Goal: Contribute content

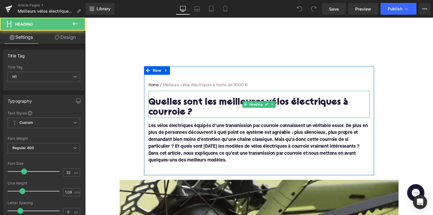
click at [207, 103] on h1 "Quelles sont les meilleures vélos électriques à courroie ?" at bounding box center [263, 110] width 227 height 21
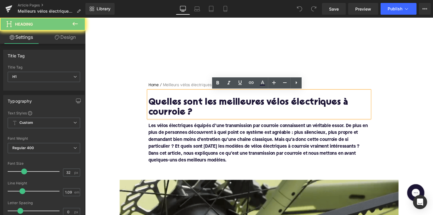
click at [207, 103] on h1 "Quelles sont les meilleures vélos électriques à courroie ?" at bounding box center [263, 110] width 227 height 21
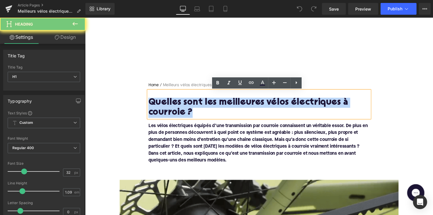
paste div
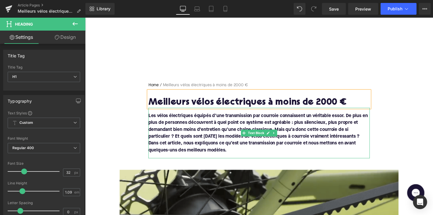
click at [227, 152] on font "Les vélos électriques équipés d’une transmission par courroie connaissent un vé…" at bounding box center [262, 136] width 225 height 40
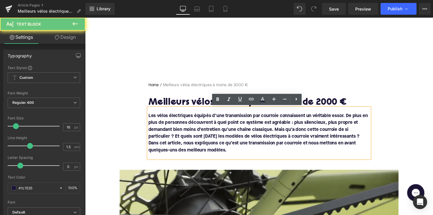
drag, startPoint x: 230, startPoint y: 152, endPoint x: 136, endPoint y: 114, distance: 101.4
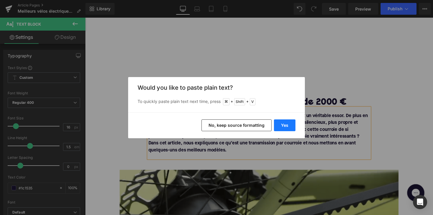
click at [279, 124] on button "Yes" at bounding box center [285, 126] width 22 height 12
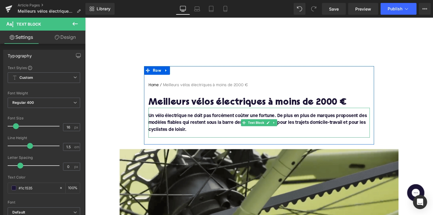
click at [189, 134] on p "Un vélo électrique ne doit pas forcément coûter une fortune. De plus en plus de…" at bounding box center [263, 125] width 227 height 21
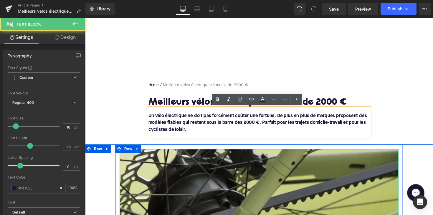
click at [223, 190] on div "Rendering Content" at bounding box center [217, 192] width 36 height 6
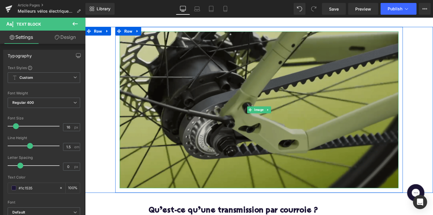
scroll to position [172, 0]
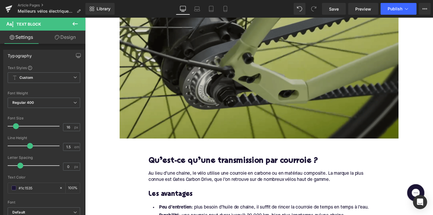
click at [228, 113] on img at bounding box center [264, 61] width 286 height 161
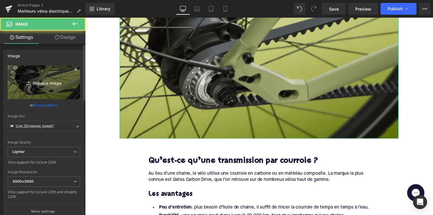
click at [46, 80] on icon "Replace Image" at bounding box center [43, 82] width 47 height 7
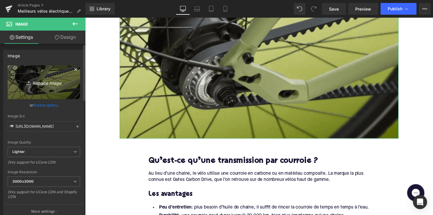
type input "C:\fakepath\goedkopeebikes2.png"
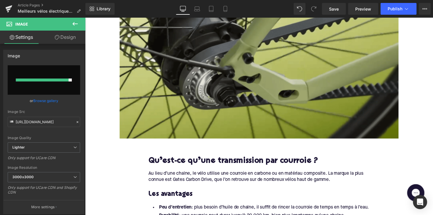
type input "[URL][DOMAIN_NAME]"
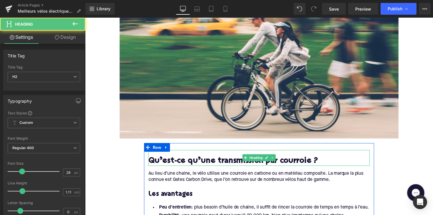
click at [257, 164] on div "Qu’est-ce qu’une transmission par courroie ? Heading" at bounding box center [263, 162] width 227 height 16
click at [257, 164] on h2 "Qu’est-ce qu’une transmission par courroie ?" at bounding box center [263, 165] width 227 height 9
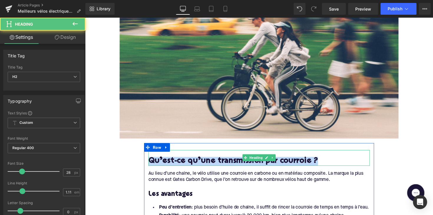
click at [257, 164] on h2 "Qu’est-ce qu’une transmission par courroie ?" at bounding box center [263, 165] width 227 height 9
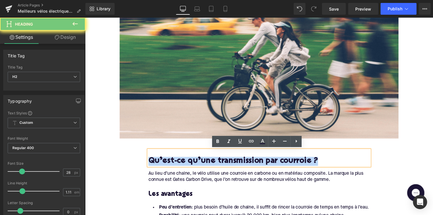
paste div
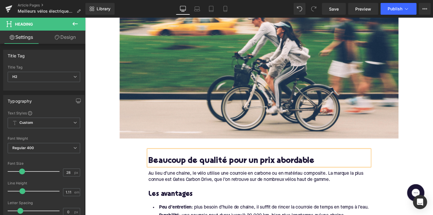
click at [227, 182] on div "Au lieu d’une chaîne, le vélo utilise une courroie en carbone ou en matériau co…" at bounding box center [263, 181] width 227 height 13
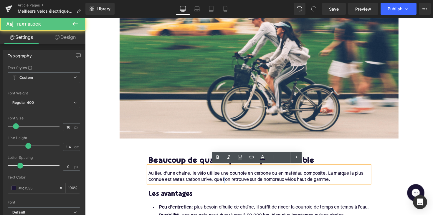
click at [227, 182] on div "Au lieu d’une chaîne, le vélo utilise une courroie en carbone ou en matériau co…" at bounding box center [263, 181] width 227 height 13
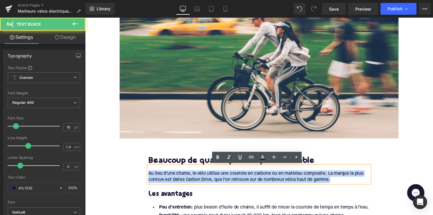
click at [227, 182] on div "Au lieu d’une chaîne, le vélo utilise une courroie en carbone ou en matériau co…" at bounding box center [263, 181] width 227 height 13
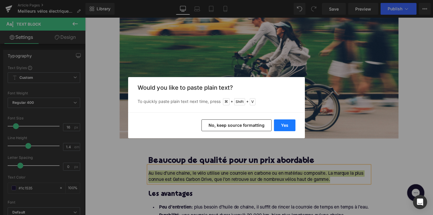
click at [282, 125] on button "Yes" at bounding box center [285, 126] width 22 height 12
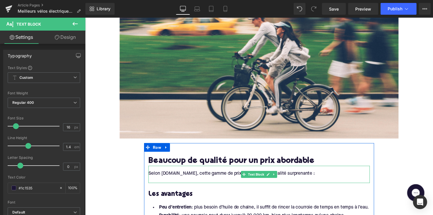
click at [198, 185] on div at bounding box center [263, 184] width 227 height 6
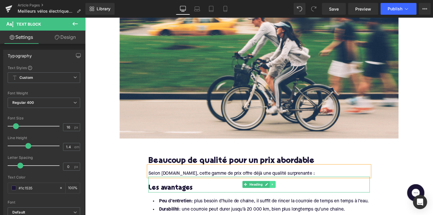
click at [277, 188] on icon at bounding box center [277, 189] width 3 height 4
click at [279, 188] on icon at bounding box center [280, 188] width 3 height 3
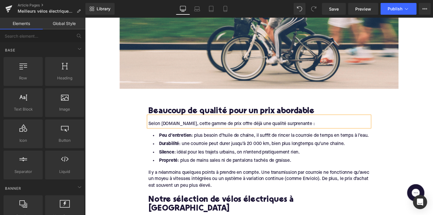
scroll to position [243, 0]
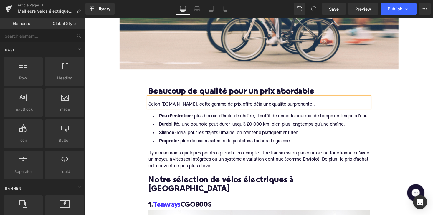
click at [304, 143] on li "Propreté : plus de mains sales ni de pantalons tachés de graisse." at bounding box center [263, 144] width 227 height 9
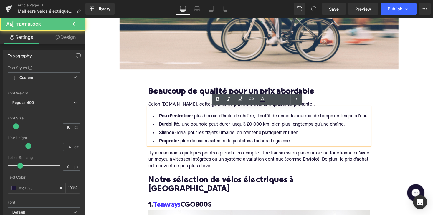
click at [298, 144] on li "Propreté : plus de mains sales ni de pantalons tachés de graisse." at bounding box center [263, 144] width 227 height 9
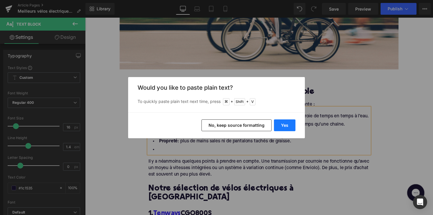
click at [287, 124] on button "Yes" at bounding box center [285, 126] width 22 height 12
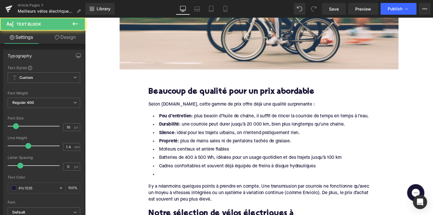
drag, startPoint x: 297, startPoint y: 145, endPoint x: 133, endPoint y: 119, distance: 166.7
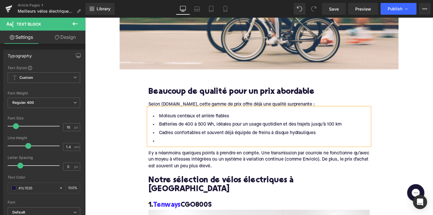
click at [160, 144] on li at bounding box center [263, 144] width 227 height 9
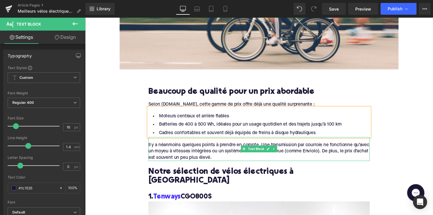
click at [232, 160] on div "Il y a néanmoins quelques points à prendre en compte. Une transmission par cour…" at bounding box center [263, 155] width 227 height 20
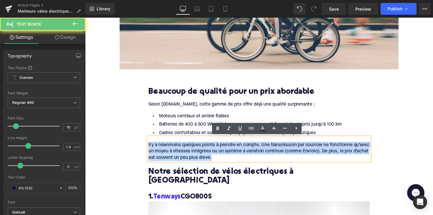
drag, startPoint x: 236, startPoint y: 160, endPoint x: 144, endPoint y: 149, distance: 92.7
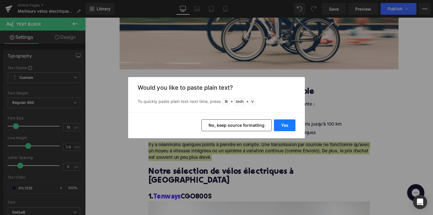
click at [289, 125] on button "Yes" at bounding box center [285, 126] width 22 height 12
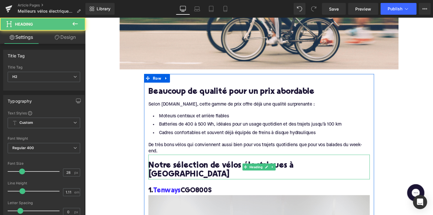
click at [206, 172] on h2 "Notre sélection de vélos électriques à [GEOGRAPHIC_DATA]" at bounding box center [263, 174] width 227 height 18
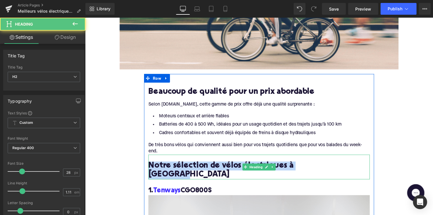
click at [206, 172] on h2 "Notre sélection de vélos électriques à [GEOGRAPHIC_DATA]" at bounding box center [263, 174] width 227 height 18
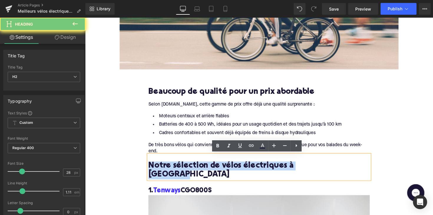
paste div
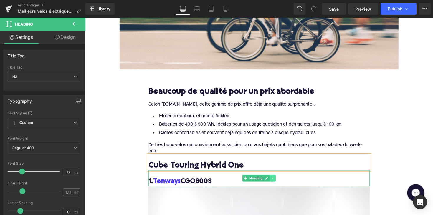
click at [274, 181] on link at bounding box center [277, 182] width 6 height 7
click at [279, 182] on icon at bounding box center [280, 183] width 3 height 4
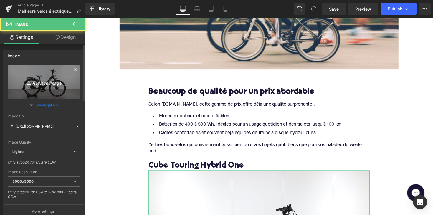
click at [46, 80] on icon "Replace Image" at bounding box center [43, 82] width 47 height 7
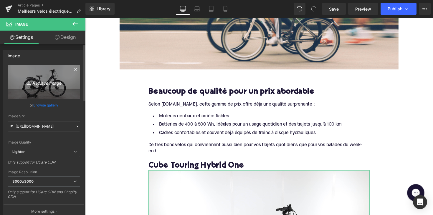
type input "C:\fakepath\cubetouring.jpg"
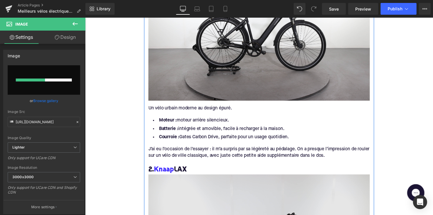
scroll to position [462, 0]
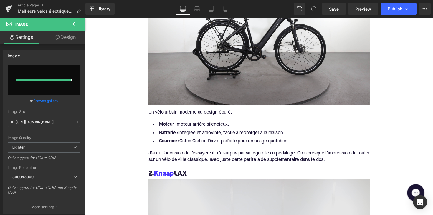
type input "[URL][DOMAIN_NAME]"
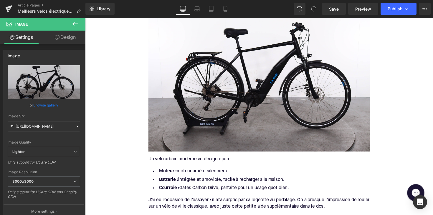
scroll to position [445, 0]
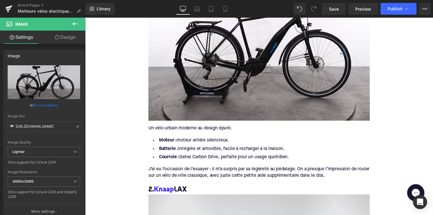
click at [185, 130] on div "Un vélo urbain moderne au design épuré." at bounding box center [263, 131] width 227 height 6
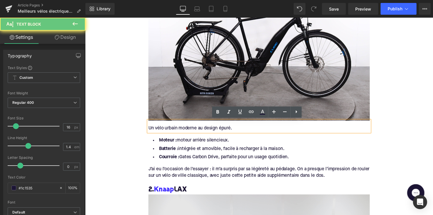
click at [185, 130] on div "Un vélo urbain moderne au design épuré." at bounding box center [263, 131] width 227 height 6
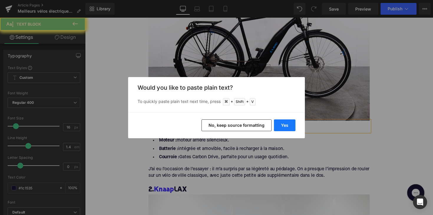
click at [281, 125] on button "Yes" at bounding box center [285, 126] width 22 height 12
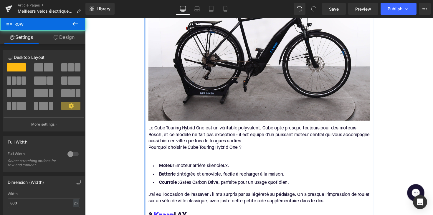
click at [157, 148] on div "Pourquoi choisir le Cube Touring Hybrid One ?" at bounding box center [263, 151] width 227 height 6
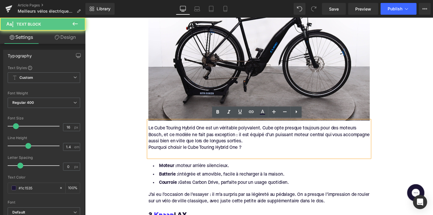
click at [150, 150] on div "Pourquoi choisir le Cube Touring Hybrid One ?" at bounding box center [263, 151] width 227 height 6
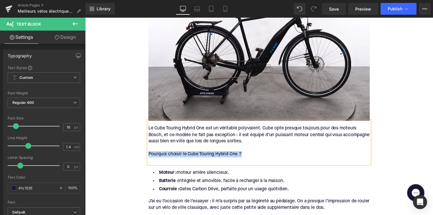
drag, startPoint x: 153, startPoint y: 155, endPoint x: 134, endPoint y: 155, distance: 18.6
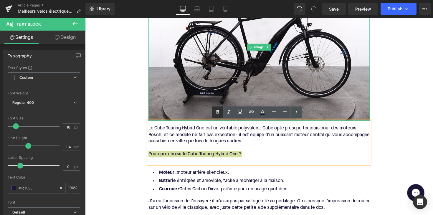
click at [215, 115] on icon at bounding box center [217, 112] width 7 height 7
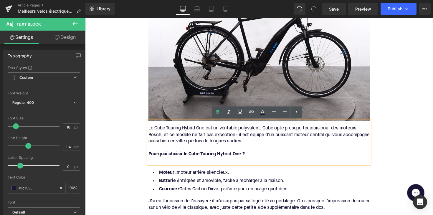
click at [161, 168] on div "Moteur : moteur arrière silencieux. Batterie : intégrée et amovible, facile à r…" at bounding box center [263, 183] width 227 height 30
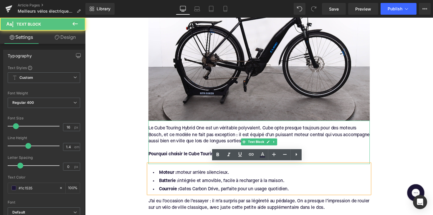
click at [158, 162] on div at bounding box center [263, 164] width 227 height 6
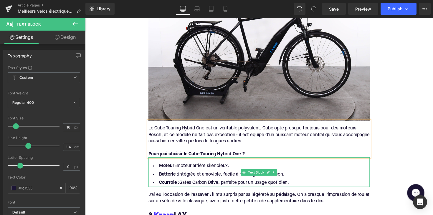
click at [302, 185] on li "Courroie : Gates Carbon Drive, parfaite pour un usage quotidien." at bounding box center [263, 187] width 227 height 9
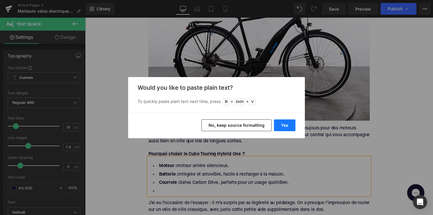
click at [284, 125] on button "Yes" at bounding box center [285, 126] width 22 height 12
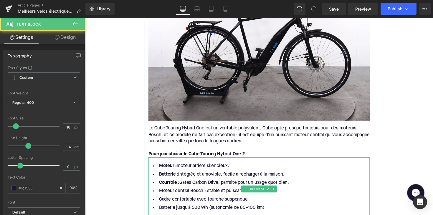
drag, startPoint x: 296, startPoint y: 187, endPoint x: 148, endPoint y: 162, distance: 149.8
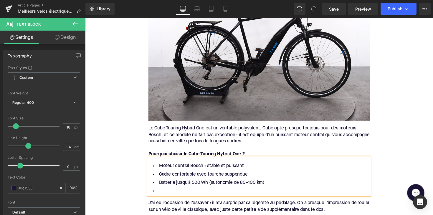
click at [174, 193] on li at bounding box center [263, 196] width 227 height 9
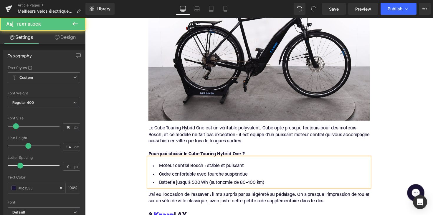
scroll to position [493, 0]
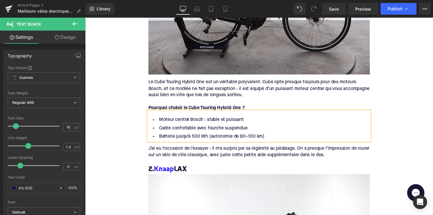
click at [236, 154] on div "J’ai eu l’occasion de l’essayer : il m’a surpris par sa légèreté au pédalage. O…" at bounding box center [263, 155] width 227 height 13
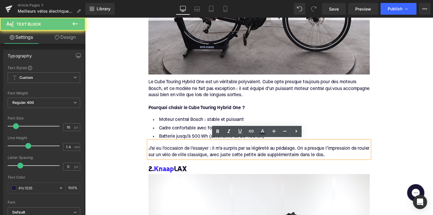
click at [350, 158] on div "J’ai eu l’occasion de l’essayer : il m’a surpris par sa légèreté au pédalage. O…" at bounding box center [263, 155] width 227 height 13
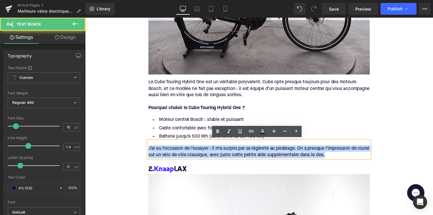
drag, startPoint x: 352, startPoint y: 157, endPoint x: 115, endPoint y: 148, distance: 236.9
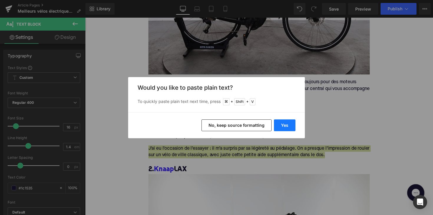
click at [278, 124] on button "Yes" at bounding box center [285, 126] width 22 height 12
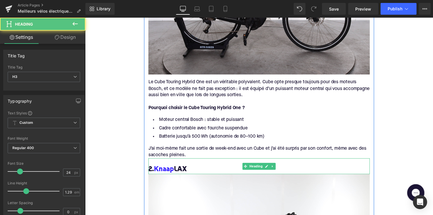
click at [195, 169] on h3 "2. Knaap LAX" at bounding box center [263, 173] width 227 height 9
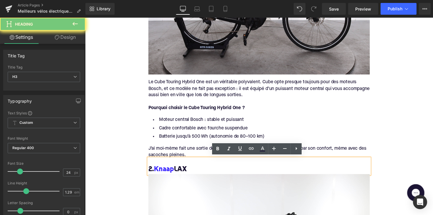
paste div
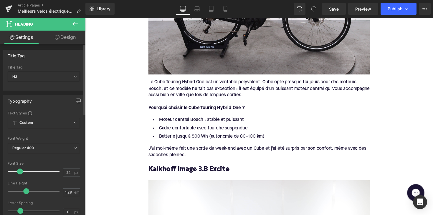
click at [41, 80] on span "H3" at bounding box center [44, 77] width 73 height 10
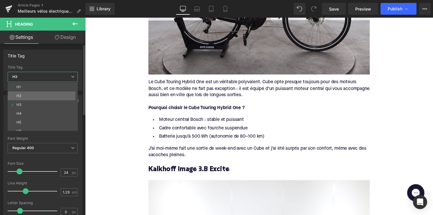
click at [44, 94] on li "H2" at bounding box center [44, 96] width 73 height 9
type input "28"
type input "1.11"
type input "100"
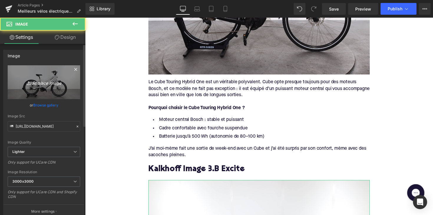
click at [41, 82] on icon "Replace Image" at bounding box center [43, 82] width 47 height 7
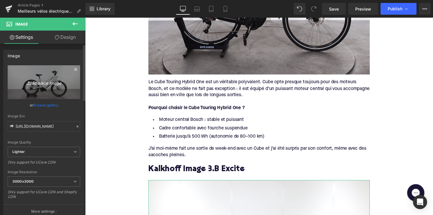
type input "C:\fakepath\kalkhoffimage.jpg"
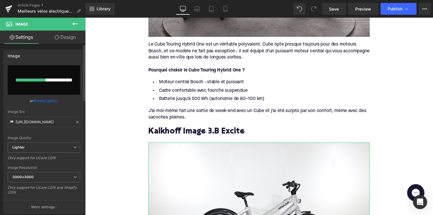
scroll to position [585, 0]
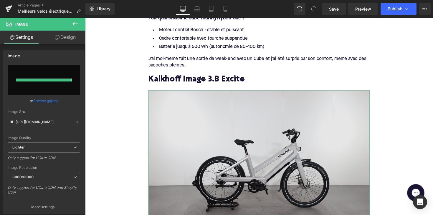
type input "[URL][DOMAIN_NAME]"
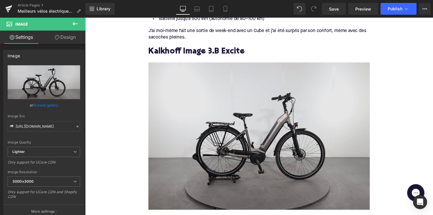
scroll to position [669, 0]
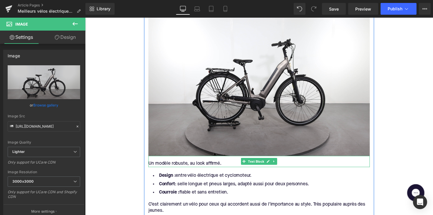
click at [205, 166] on div "Un modèle robuste, au look affirmé." at bounding box center [263, 167] width 227 height 6
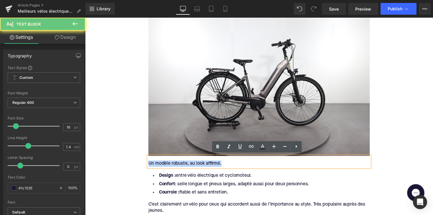
click at [205, 166] on div "Un modèle robuste, au look affirmé." at bounding box center [263, 167] width 227 height 6
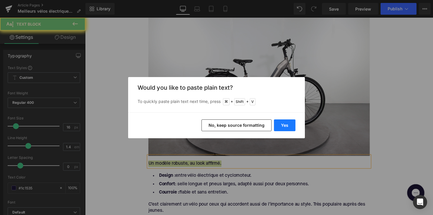
click at [284, 127] on button "Yes" at bounding box center [285, 126] width 22 height 12
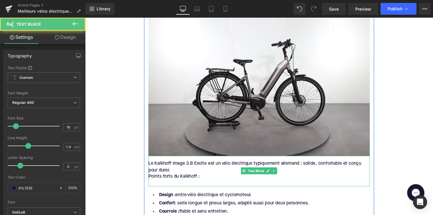
click at [167, 178] on div "Points forts du Kalkhoff :" at bounding box center [263, 181] width 227 height 6
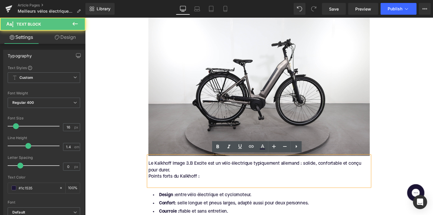
click at [150, 179] on div "Points forts du Kalkhoff :" at bounding box center [263, 181] width 227 height 6
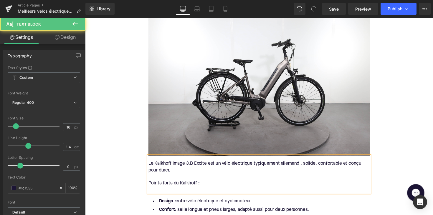
click at [160, 193] on div at bounding box center [263, 194] width 227 height 6
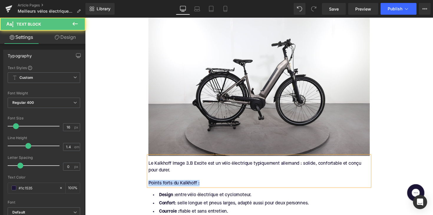
drag, startPoint x: 203, startPoint y: 185, endPoint x: 146, endPoint y: 185, distance: 56.6
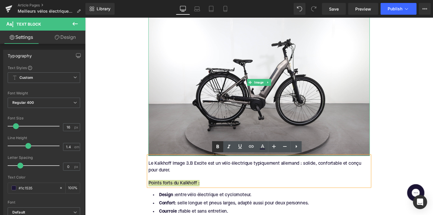
click at [219, 145] on icon at bounding box center [218, 147] width 3 height 4
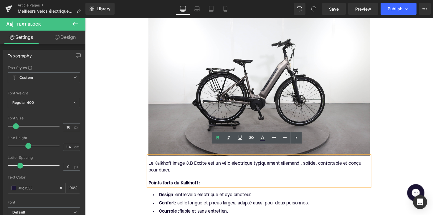
scroll to position [731, 0]
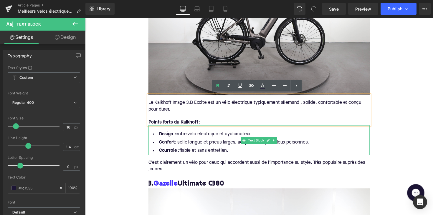
click at [256, 152] on li "Courroie : fiable et sans entretien." at bounding box center [263, 154] width 227 height 9
click at [254, 152] on li "Courroie : fiable et sans entretien." at bounding box center [263, 154] width 227 height 9
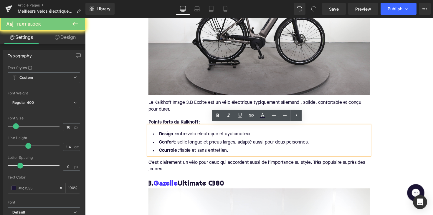
click at [253, 152] on li "Courroie : fiable et sans entretien." at bounding box center [263, 154] width 227 height 9
click at [244, 152] on li "Courroie : fiable et sans entretien." at bounding box center [263, 154] width 227 height 9
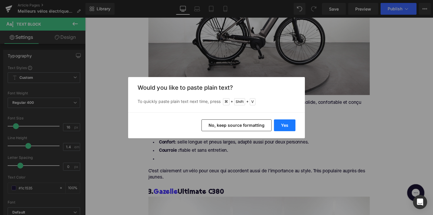
drag, startPoint x: 280, startPoint y: 124, endPoint x: 195, endPoint y: 110, distance: 86.3
click at [280, 124] on button "Yes" at bounding box center [285, 126] width 22 height 12
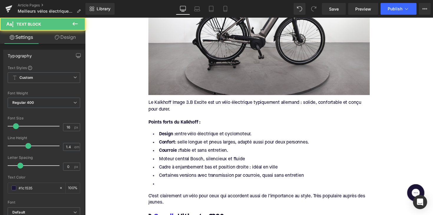
drag, startPoint x: 235, startPoint y: 153, endPoint x: 138, endPoint y: 124, distance: 101.4
click at [138, 124] on div "Home / Meilleurs vélos électriques à moins de 2000 € Breadcrumbs Meilleurs vélo…" at bounding box center [263, 216] width 357 height 1760
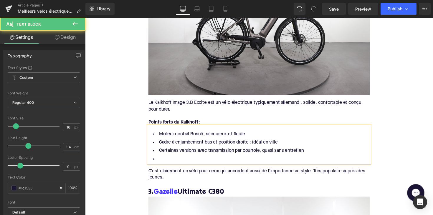
click at [163, 159] on li at bounding box center [263, 163] width 227 height 9
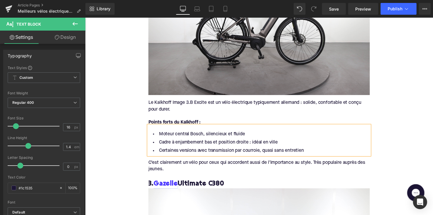
click at [155, 164] on div "C’est clairement un vélo pour ceux qui accordent aussi de l’importance au style…" at bounding box center [263, 170] width 227 height 13
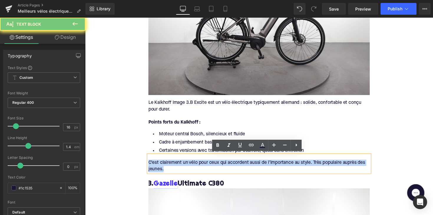
click at [155, 164] on div "C’est clairement un vélo pour ceux qui accordent aussi de l’importance au style…" at bounding box center [263, 170] width 227 height 13
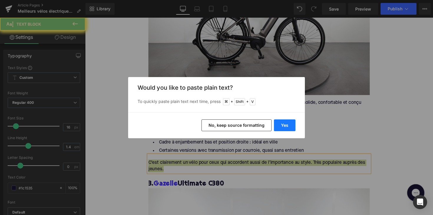
click at [283, 128] on button "Yes" at bounding box center [285, 126] width 22 height 12
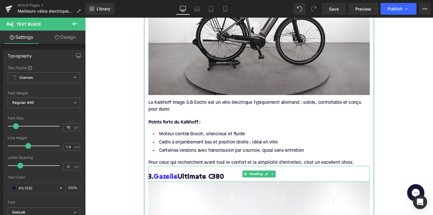
click at [205, 180] on h3 "3. Gazelle Ultimate C380" at bounding box center [263, 181] width 227 height 9
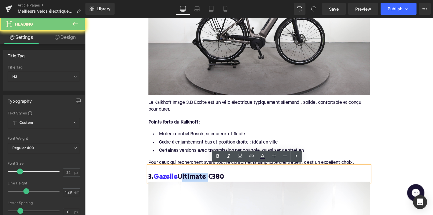
paste div
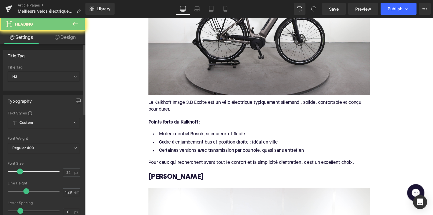
click at [52, 78] on span "H3" at bounding box center [44, 77] width 73 height 10
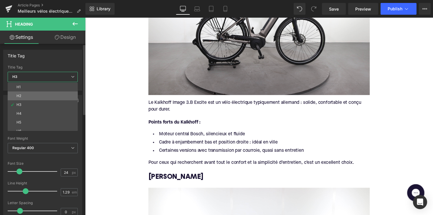
click at [50, 98] on li "H2" at bounding box center [44, 96] width 73 height 9
type input "28"
type input "1.11"
type input "100"
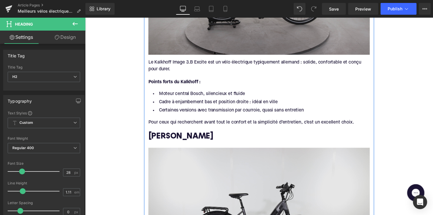
scroll to position [624, 0]
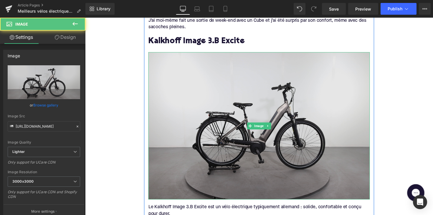
click at [221, 134] on img at bounding box center [263, 128] width 227 height 151
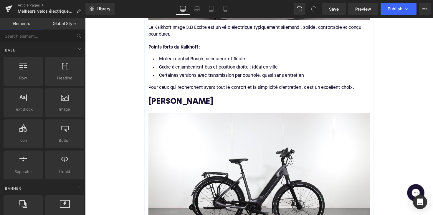
scroll to position [856, 0]
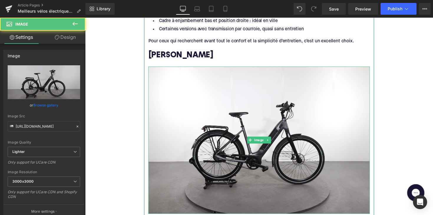
click at [192, 151] on img at bounding box center [263, 143] width 227 height 151
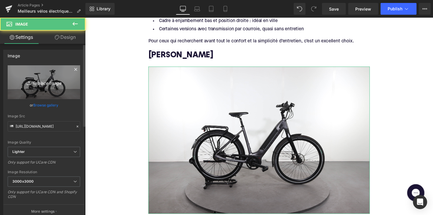
click at [54, 80] on icon "Replace Image" at bounding box center [43, 82] width 47 height 7
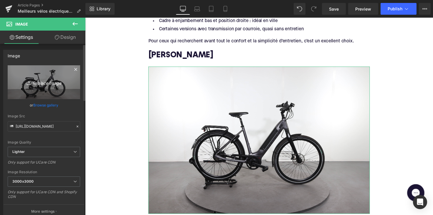
type input "C:\fakepath\bonniebeaufort.jpg"
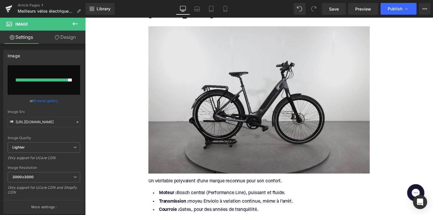
scroll to position [924, 0]
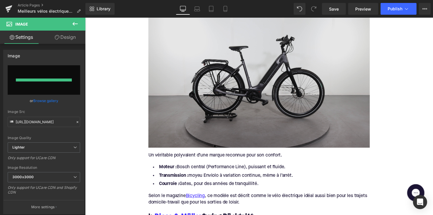
type input "[URL][DOMAIN_NAME]"
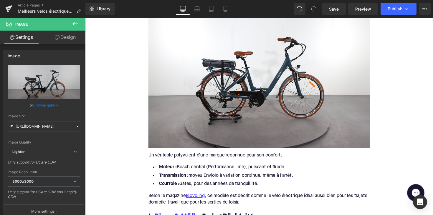
click at [180, 157] on div "Un véritable polyvalent d’une marque reconnue pour son confort." at bounding box center [263, 159] width 227 height 6
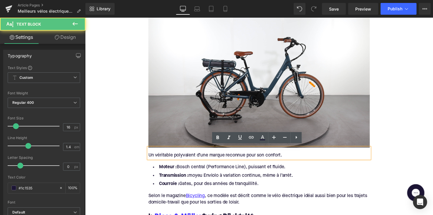
click at [180, 157] on div "Un véritable polyvalent d’une marque reconnue pour son confort." at bounding box center [263, 159] width 227 height 6
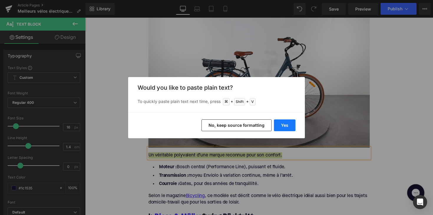
drag, startPoint x: 288, startPoint y: 129, endPoint x: 180, endPoint y: 116, distance: 109.5
click at [288, 129] on button "Yes" at bounding box center [285, 126] width 22 height 12
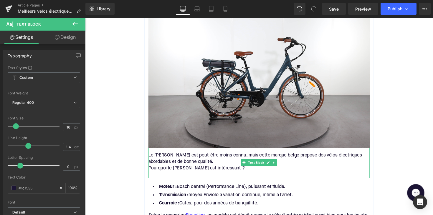
click at [170, 165] on div "Le [PERSON_NAME] est peut-être moins connu, mais cette marque belge propose des…" at bounding box center [263, 162] width 227 height 13
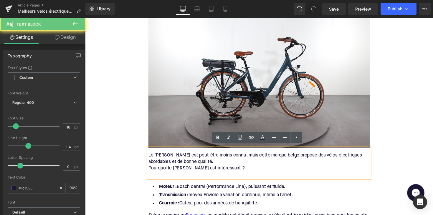
click at [150, 170] on div "Pourquoi le [PERSON_NAME] est intéressant ?" at bounding box center [263, 172] width 227 height 6
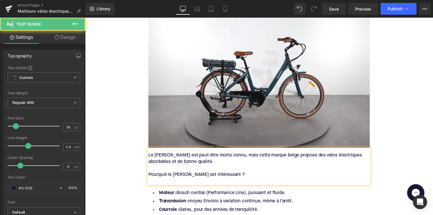
click at [207, 185] on div at bounding box center [263, 185] width 227 height 6
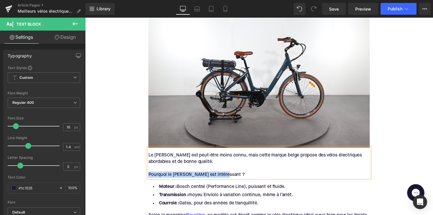
drag, startPoint x: 233, startPoint y: 175, endPoint x: 125, endPoint y: 175, distance: 107.9
click at [125, 175] on div "Home / Meilleurs vélos électriques à moins de 2000 € Breadcrumbs Meilleurs vélo…" at bounding box center [263, 16] width 357 height 1745
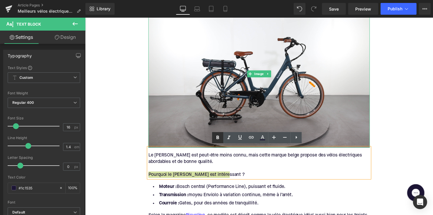
click at [217, 138] on icon at bounding box center [218, 138] width 3 height 4
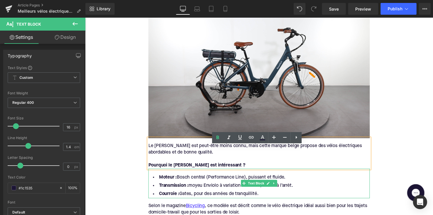
scroll to position [940, 0]
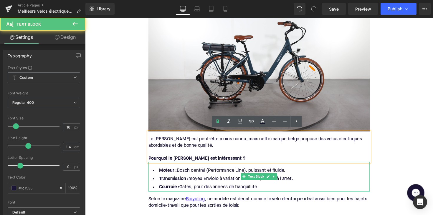
click at [262, 188] on li "Courroie : [PERSON_NAME], pour des années de tranquillité." at bounding box center [263, 192] width 227 height 9
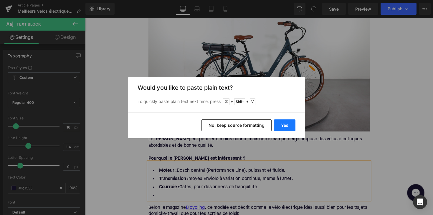
click at [291, 122] on button "Yes" at bounding box center [285, 126] width 22 height 12
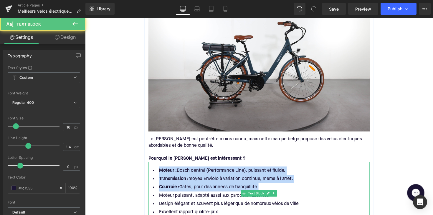
drag, startPoint x: 270, startPoint y: 186, endPoint x: 152, endPoint y: 167, distance: 118.9
click at [152, 167] on div "Moteur : Bosch central (Performance Line), puissant et fluide. Transmission : m…" at bounding box center [263, 198] width 227 height 65
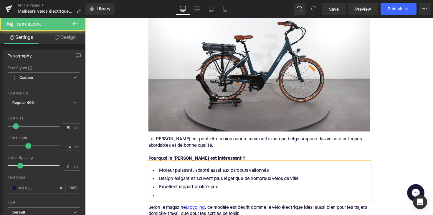
click at [170, 196] on li at bounding box center [263, 200] width 227 height 9
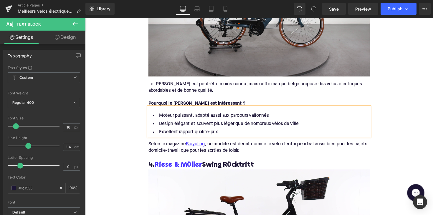
scroll to position [1023, 0]
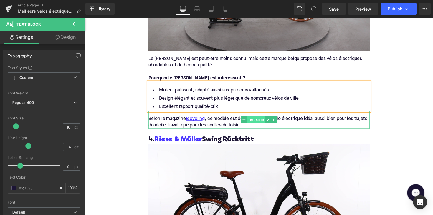
click at [252, 123] on span "Text Block" at bounding box center [260, 122] width 19 height 7
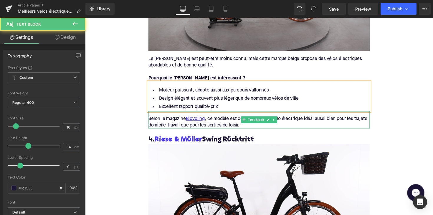
click at [244, 125] on div "Selon le magazine Bicycling , ce modèle est décrit comme le vélo électrique idé…" at bounding box center [263, 125] width 227 height 13
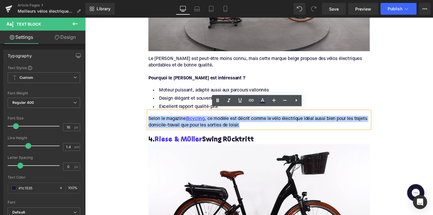
drag, startPoint x: 248, startPoint y: 126, endPoint x: 122, endPoint y: 116, distance: 126.3
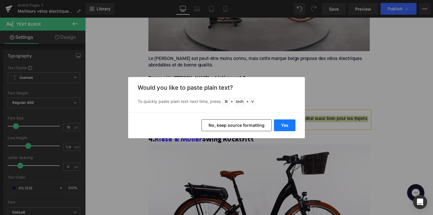
click at [277, 124] on button "Yes" at bounding box center [285, 126] width 22 height 12
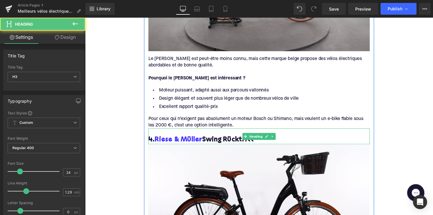
click at [233, 142] on h3 "4. [PERSON_NAME] & Müller Swing Rücktritt" at bounding box center [263, 143] width 227 height 9
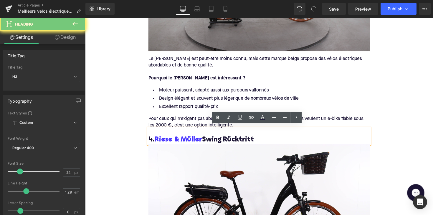
paste div
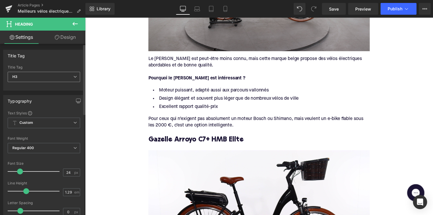
click at [70, 79] on span "H3" at bounding box center [44, 77] width 73 height 10
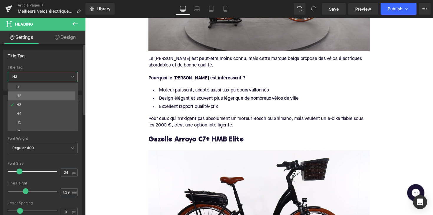
drag, startPoint x: 63, startPoint y: 95, endPoint x: 35, endPoint y: 108, distance: 31.0
click at [63, 95] on li "H2" at bounding box center [44, 96] width 73 height 9
type input "28"
type input "1.11"
type input "100"
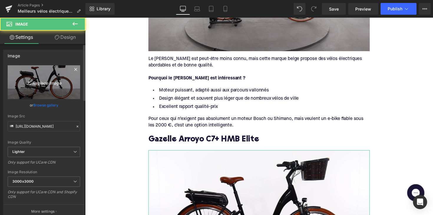
click at [66, 78] on link "Replace Image" at bounding box center [44, 82] width 73 height 34
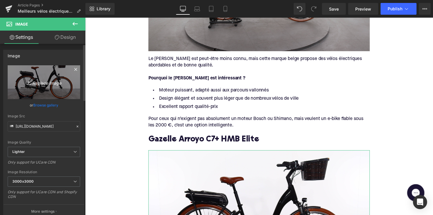
type input "C:\fakepath\gazellearroyo.jpg"
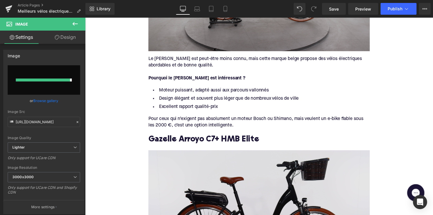
type input "[URL][DOMAIN_NAME]"
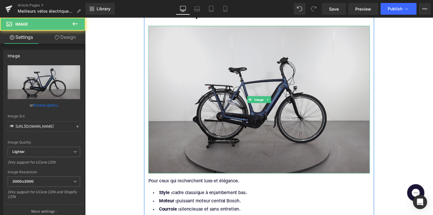
scroll to position [1181, 0]
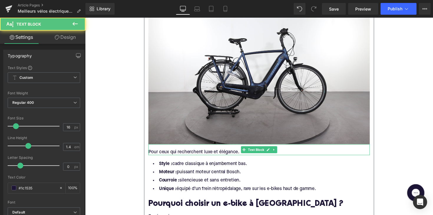
click at [224, 154] on div "Pour ceux qui recherchent luxe et élégance. Text Block" at bounding box center [263, 153] width 227 height 11
click at [224, 154] on div "Pour ceux qui recherchent luxe et élégance." at bounding box center [263, 155] width 227 height 6
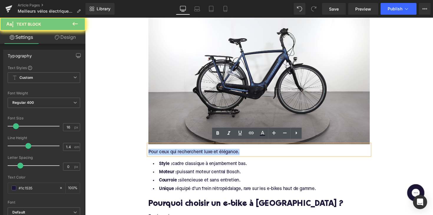
click at [224, 154] on div "Pour ceux qui recherchent luxe et élégance." at bounding box center [263, 155] width 227 height 6
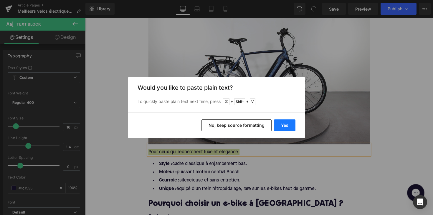
click at [283, 126] on button "Yes" at bounding box center [285, 126] width 22 height 12
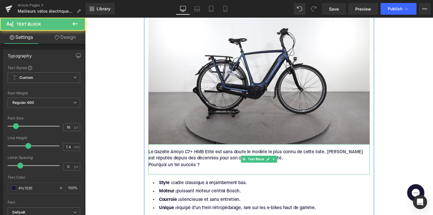
click at [168, 159] on div "Le Gazelle Arroyo C7+ HMB Elite est sans doute le modèle le plus connu de cette…" at bounding box center [263, 158] width 227 height 13
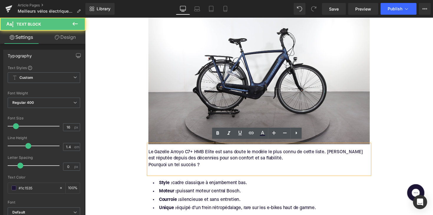
click at [150, 165] on div "Le Gazelle Arroyo C7+ HMB Elite est sans doute le modèle le plus connu de cette…" at bounding box center [263, 163] width 227 height 31
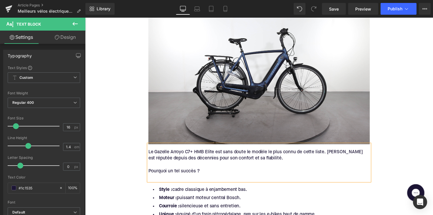
click at [159, 179] on div at bounding box center [263, 182] width 227 height 6
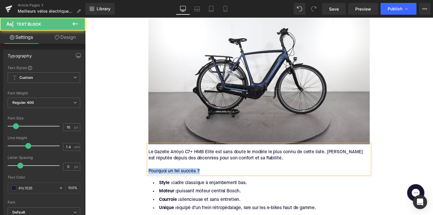
drag, startPoint x: 205, startPoint y: 171, endPoint x: 130, endPoint y: 173, distance: 74.6
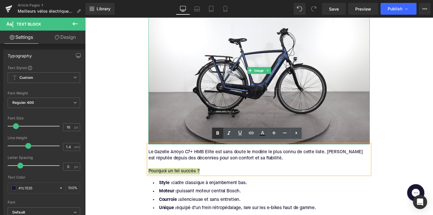
click at [221, 132] on icon at bounding box center [217, 133] width 7 height 7
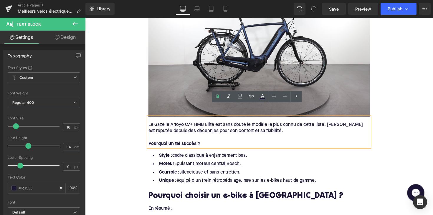
scroll to position [1218, 0]
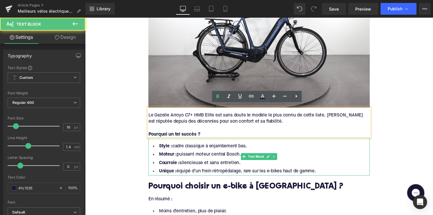
click at [290, 167] on li "Courroie : silencieuse et sans entretien." at bounding box center [263, 167] width 227 height 9
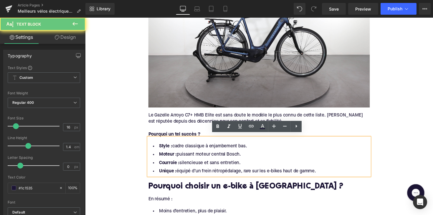
click at [330, 172] on li "Unique : équipé d’un frein rétropédalage, rare sur les e-bikes haut de gamme." at bounding box center [263, 175] width 227 height 9
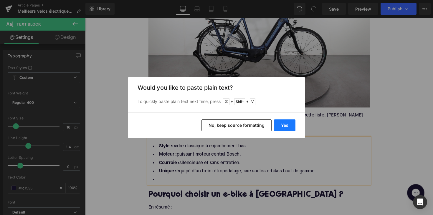
click at [290, 126] on button "Yes" at bounding box center [285, 126] width 22 height 12
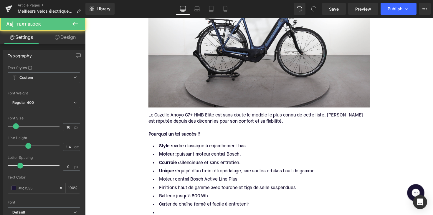
drag, startPoint x: 329, startPoint y: 174, endPoint x: 136, endPoint y: 136, distance: 196.3
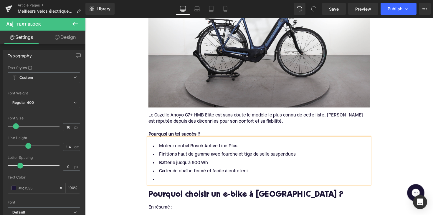
click at [159, 180] on li at bounding box center [263, 184] width 227 height 9
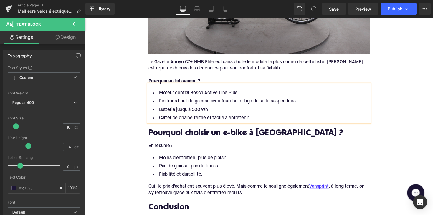
scroll to position [1278, 0]
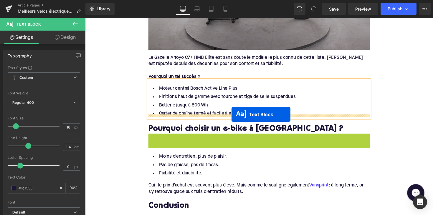
drag, startPoint x: 246, startPoint y: 138, endPoint x: 235, endPoint y: 117, distance: 23.7
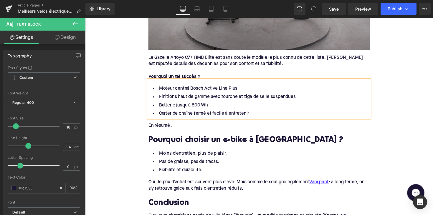
click at [165, 125] on div "En résumé :" at bounding box center [263, 128] width 227 height 6
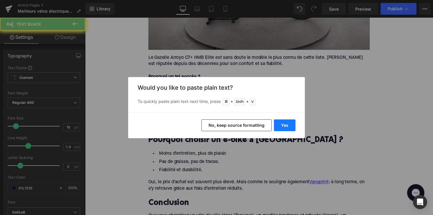
click at [282, 124] on button "Yes" at bounding box center [285, 126] width 22 height 12
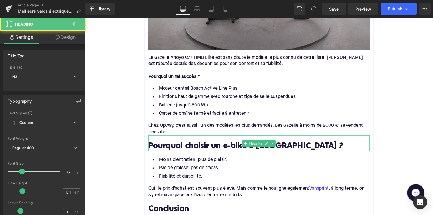
click at [195, 146] on h2 "Pourquoi choisir un e-bike à [GEOGRAPHIC_DATA] ?" at bounding box center [263, 150] width 227 height 9
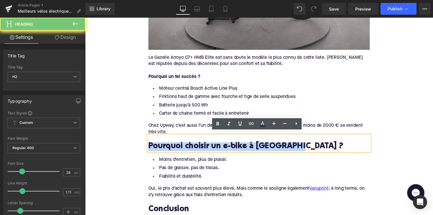
paste div
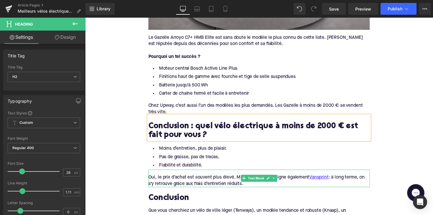
scroll to position [1315, 0]
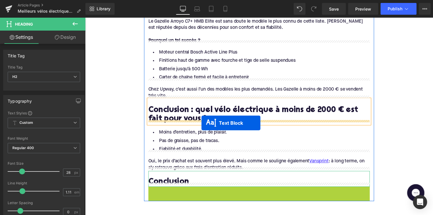
drag, startPoint x: 248, startPoint y: 204, endPoint x: 205, endPoint y: 126, distance: 89.3
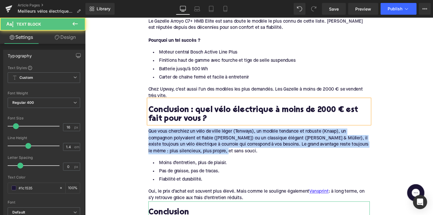
drag, startPoint x: 232, startPoint y: 150, endPoint x: 129, endPoint y: 122, distance: 107.1
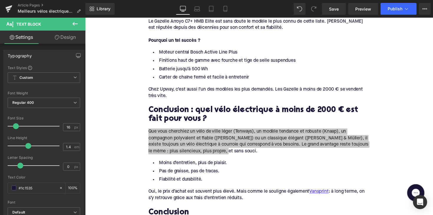
drag, startPoint x: 229, startPoint y: 210, endPoint x: 247, endPoint y: 149, distance: 63.5
click at [247, 149] on div "Que vous cherchiez un vélo de ville léger (Tenways), un modèle tendance et robu…" at bounding box center [263, 144] width 227 height 27
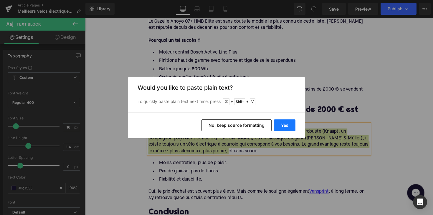
click at [282, 124] on button "Yes" at bounding box center [285, 126] width 22 height 12
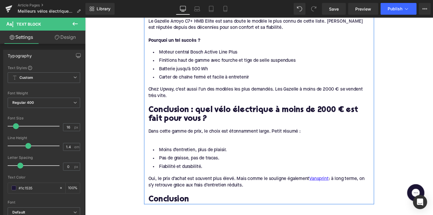
click at [192, 138] on div at bounding box center [263, 141] width 227 height 6
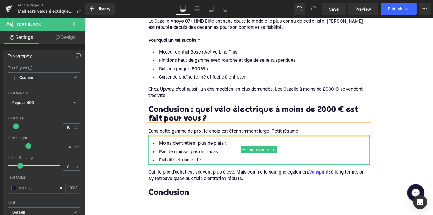
click at [208, 160] on li "Fiabilité et durabilité." at bounding box center [263, 164] width 227 height 9
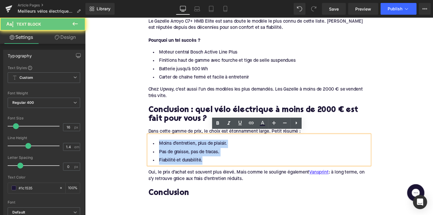
drag, startPoint x: 208, startPoint y: 159, endPoint x: 155, endPoint y: 143, distance: 55.6
click at [155, 143] on ul "Moins d’entretien, plus de plaisir. Pas de graisse, pas de tracas. Fiabilité et…" at bounding box center [263, 156] width 227 height 26
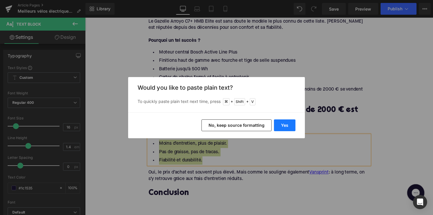
click at [286, 126] on button "Yes" at bounding box center [285, 126] width 22 height 12
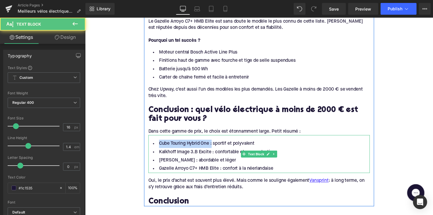
drag, startPoint x: 213, startPoint y: 145, endPoint x: 158, endPoint y: 144, distance: 55.7
click at [158, 144] on li "Cube Touring Hybrid One : sportif et polyvalent" at bounding box center [263, 147] width 227 height 9
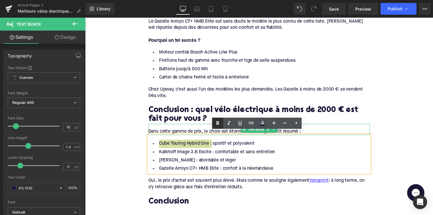
click at [219, 122] on icon at bounding box center [218, 123] width 3 height 4
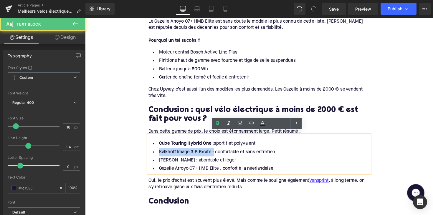
drag, startPoint x: 215, startPoint y: 152, endPoint x: 130, endPoint y: 152, distance: 85.2
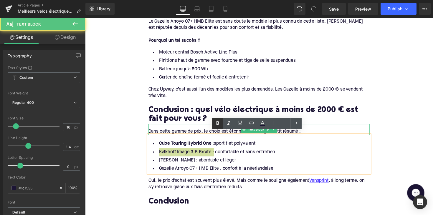
click at [214, 124] on link at bounding box center [217, 123] width 11 height 11
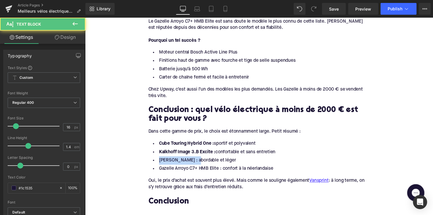
drag, startPoint x: 195, startPoint y: 161, endPoint x: 138, endPoint y: 160, distance: 57.5
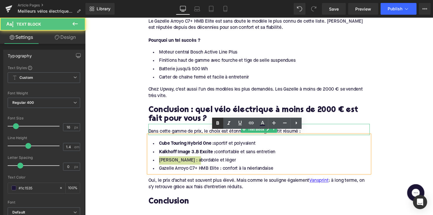
click at [218, 124] on icon at bounding box center [217, 123] width 7 height 7
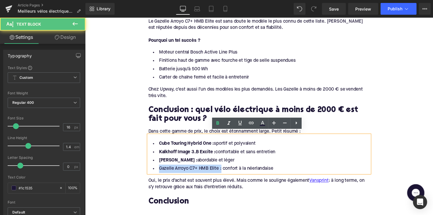
drag, startPoint x: 222, startPoint y: 170, endPoint x: 157, endPoint y: 167, distance: 64.4
click at [157, 169] on li "Gazelle Arroyo C7+ HMB Elite : confort à la néerlandaise" at bounding box center [263, 173] width 227 height 9
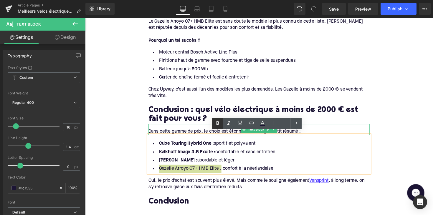
drag, startPoint x: 217, startPoint y: 127, endPoint x: 125, endPoint y: 161, distance: 98.5
click at [217, 127] on icon at bounding box center [217, 123] width 7 height 7
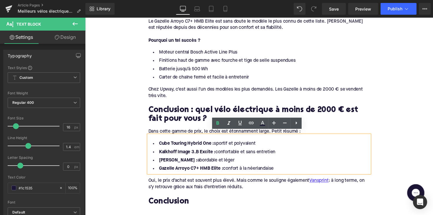
click at [238, 182] on div "Oui, le prix d’achat est souvent plus élevé. Mais comme le souligne également V…" at bounding box center [263, 188] width 227 height 13
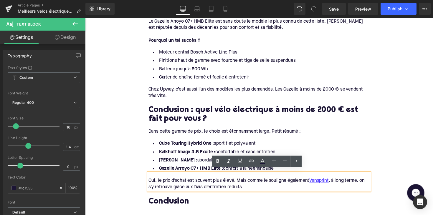
drag, startPoint x: 253, startPoint y: 186, endPoint x: 143, endPoint y: 176, distance: 110.4
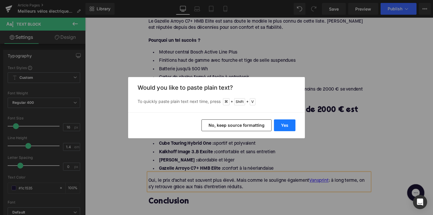
click at [286, 123] on button "Yes" at bounding box center [285, 126] width 22 height 12
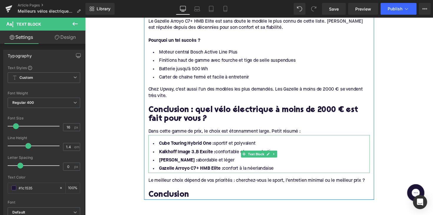
scroll to position [1363, 0]
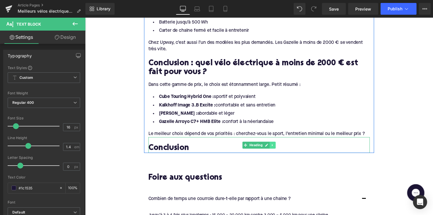
click at [277, 147] on icon at bounding box center [277, 148] width 1 height 2
click at [279, 147] on icon at bounding box center [280, 148] width 3 height 3
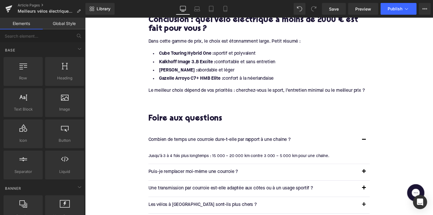
scroll to position [1437, 0]
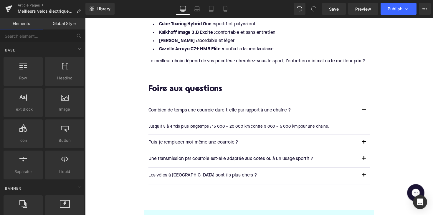
click at [205, 110] on p "Combien de temps une courroie dure-t-elle par rapport à une chaîne ?" at bounding box center [257, 113] width 215 height 8
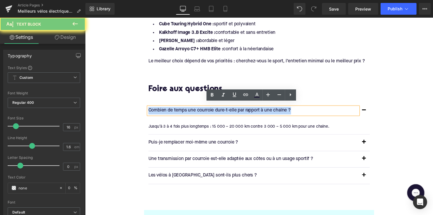
click at [205, 110] on p "Combien de temps une courroie dure-t-elle par rapport à une chaîne ?" at bounding box center [257, 113] width 215 height 8
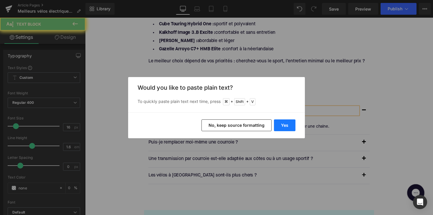
click at [285, 126] on button "Yes" at bounding box center [285, 126] width 22 height 12
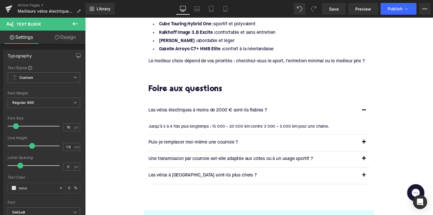
click at [265, 122] on article "Jusqu’à 3 à 4 fois plus longtemps : 15 000 – 20 000 km contre 3 000 – 5 000 km …" at bounding box center [263, 130] width 227 height 16
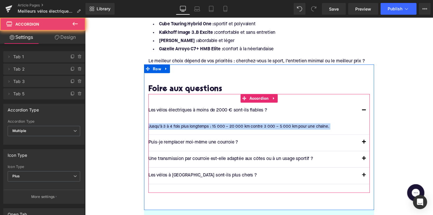
click at [265, 122] on article "Jusqu’à 3 à 4 fois plus longtemps : 15 000 – 20 000 km contre 3 000 – 5 000 km …" at bounding box center [263, 130] width 227 height 16
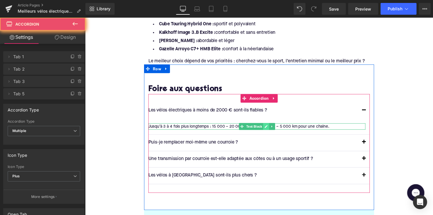
click at [268, 126] on link at bounding box center [271, 129] width 6 height 7
click at [267, 126] on div "Jusqu’à 3 à 4 fois plus longtemps : 15 000 – 20 000 km contre 3 000 – 5 000 km …" at bounding box center [261, 129] width 223 height 6
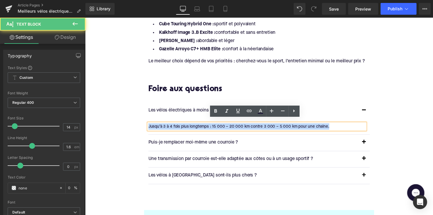
click at [267, 126] on div "Jusqu’à 3 à 4 fois plus longtemps : 15 000 – 20 000 km contre 3 000 – 5 000 km …" at bounding box center [261, 129] width 223 height 6
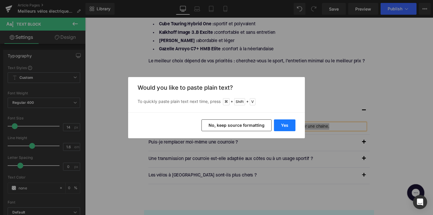
click at [292, 122] on button "Yes" at bounding box center [285, 126] width 22 height 12
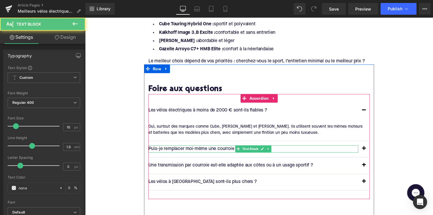
click at [211, 149] on p "Puis-je remplacer moi-même une courroie ?" at bounding box center [257, 153] width 215 height 8
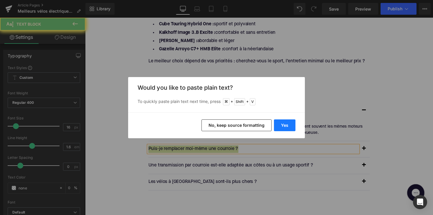
click at [286, 124] on button "Yes" at bounding box center [285, 126] width 22 height 12
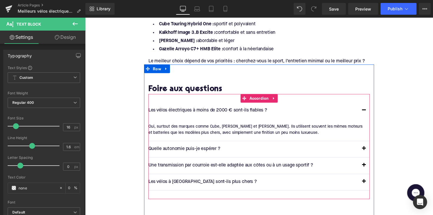
click at [371, 154] on span "button" at bounding box center [371, 154] width 0 height 0
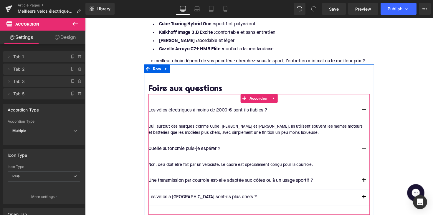
click at [197, 165] on div "Non, cela doit être fait par un vélociste. Le cadre est spécialement conçu pour…" at bounding box center [261, 168] width 223 height 6
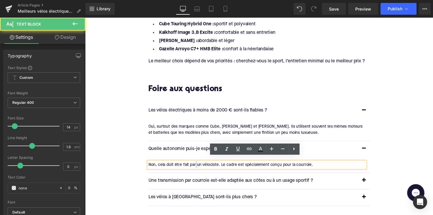
click at [197, 165] on div "Non, cela doit être fait par un vélociste. Le cadre est spécialement conçu pour…" at bounding box center [261, 168] width 223 height 6
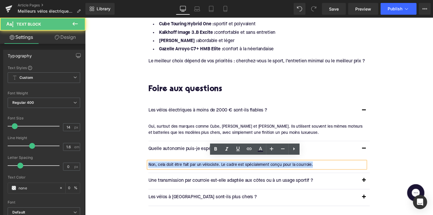
click at [197, 165] on div "Non, cela doit être fait par un vélociste. Le cadre est spécialement conçu pour…" at bounding box center [261, 168] width 223 height 6
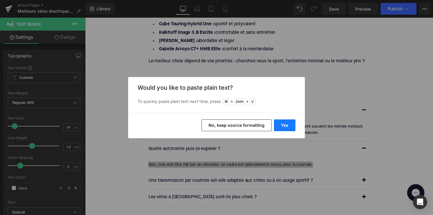
click at [284, 125] on button "Yes" at bounding box center [285, 126] width 22 height 12
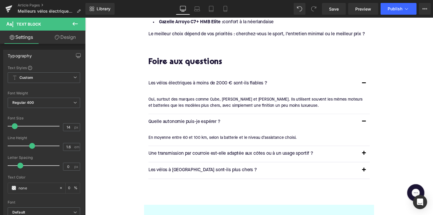
scroll to position [1480, 0]
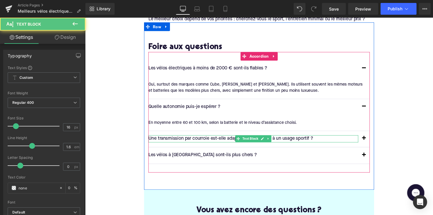
click at [214, 139] on p "Une transmission par courroie est-elle adaptée aux côtes ou à un usage sportif ?" at bounding box center [257, 143] width 215 height 8
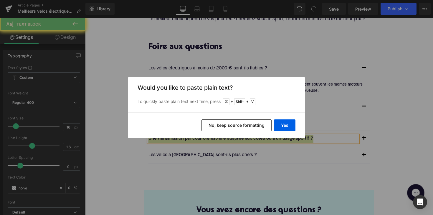
click at [284, 119] on div "Yes No, keep source formatting" at bounding box center [216, 126] width 177 height 26
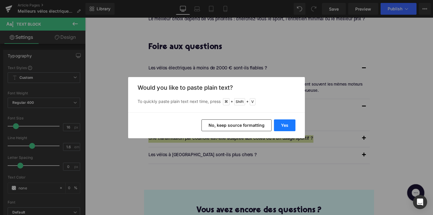
click at [282, 126] on button "Yes" at bounding box center [285, 126] width 22 height 12
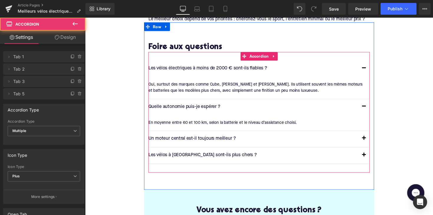
click at [369, 136] on button "button" at bounding box center [371, 142] width 12 height 17
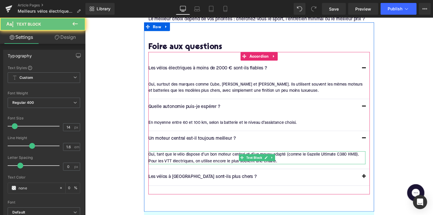
click at [221, 155] on div "Oui, tant que le vélo dispose d’un bon moteur central et d’un moyeu adapté (com…" at bounding box center [261, 161] width 223 height 13
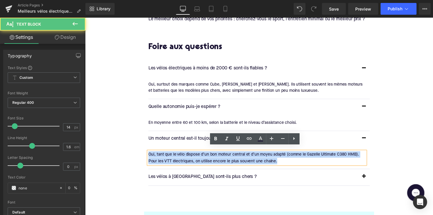
click at [221, 155] on div "Oui, tant que le vélo dispose d’un bon moteur central et d’un moyeu adapté (com…" at bounding box center [261, 161] width 223 height 13
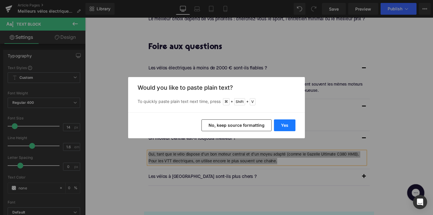
click at [277, 121] on button "Yes" at bounding box center [285, 126] width 22 height 12
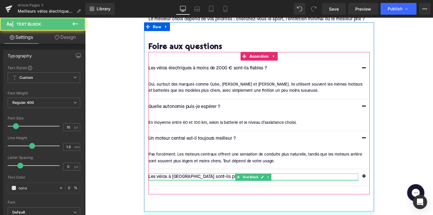
click at [210, 184] on div at bounding box center [257, 184] width 215 height 1
click at [210, 180] on p "Les vélos à [GEOGRAPHIC_DATA] sont-ils plus chers ?" at bounding box center [257, 182] width 215 height 8
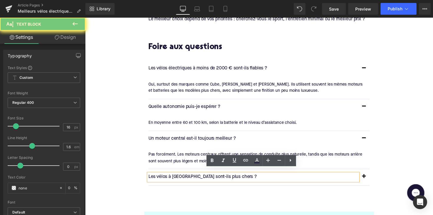
click at [211, 178] on p "Les vélos à [GEOGRAPHIC_DATA] sont-ils plus chers ?" at bounding box center [257, 182] width 215 height 8
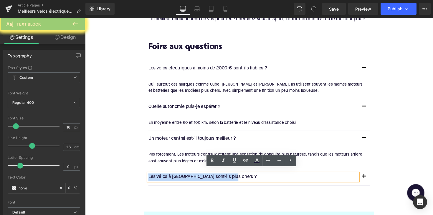
click at [211, 178] on p "Les vélos à [GEOGRAPHIC_DATA] sont-ils plus chers ?" at bounding box center [257, 182] width 215 height 8
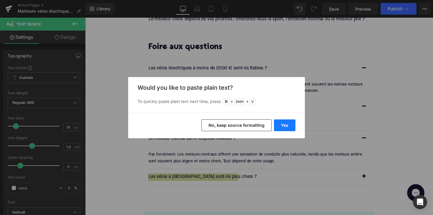
drag, startPoint x: 276, startPoint y: 123, endPoint x: 195, endPoint y: 108, distance: 81.8
click at [276, 123] on button "Yes" at bounding box center [285, 126] width 22 height 12
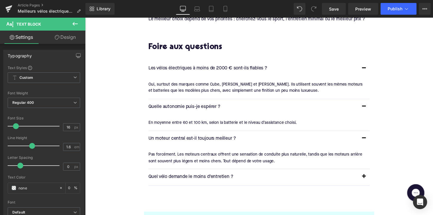
click at [371, 182] on span "button" at bounding box center [371, 182] width 0 height 0
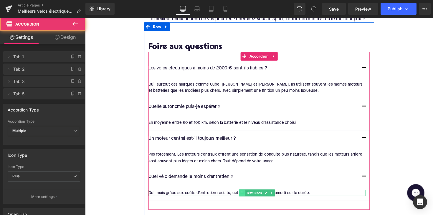
click at [243, 194] on span at bounding box center [246, 197] width 6 height 7
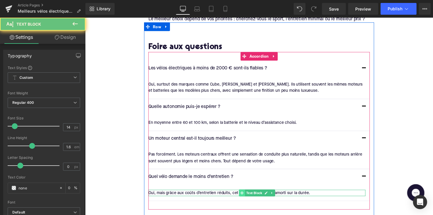
click at [243, 194] on span at bounding box center [246, 197] width 6 height 7
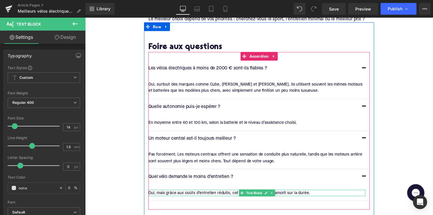
click at [235, 195] on div "Oui, mais grâce aux coûts d’entretien réduits, cet investissement est amorti su…" at bounding box center [261, 198] width 223 height 6
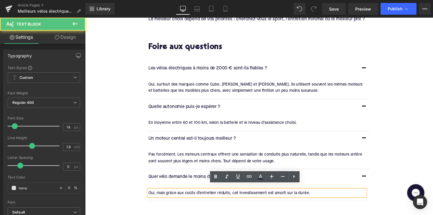
click at [235, 195] on div "Oui, mais grâce aux coûts d’entretien réduits, cet investissement est amorti su…" at bounding box center [261, 198] width 223 height 6
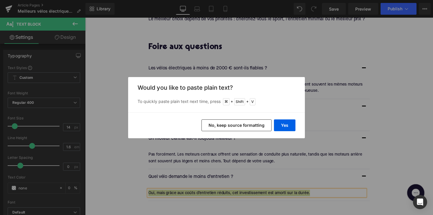
click at [279, 119] on div "Yes No, keep source formatting" at bounding box center [216, 126] width 177 height 26
click at [280, 122] on button "Yes" at bounding box center [285, 126] width 22 height 12
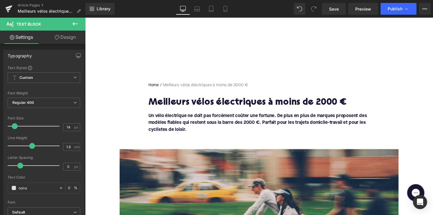
scroll to position [0, 0]
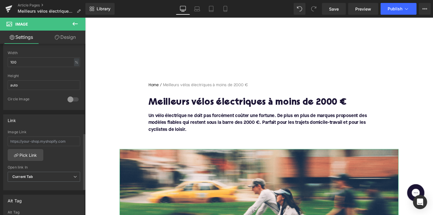
scroll to position [318, 0]
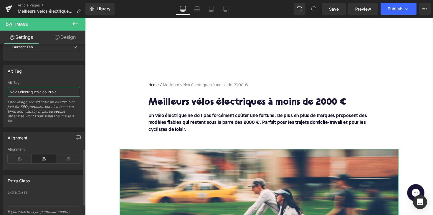
drag, startPoint x: 39, startPoint y: 91, endPoint x: 70, endPoint y: 92, distance: 31.3
click at [70, 92] on input "vélos électriques à courroie" at bounding box center [44, 92] width 73 height 10
type input "vélos électriques"
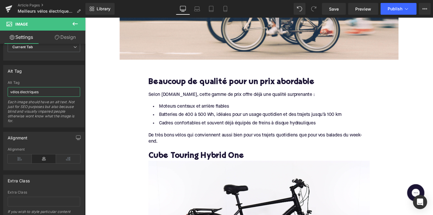
scroll to position [281, 0]
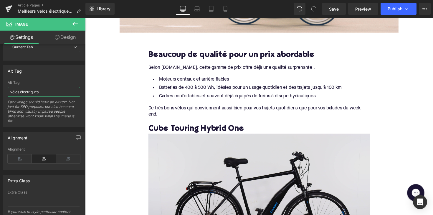
click at [185, 147] on img at bounding box center [263, 212] width 227 height 151
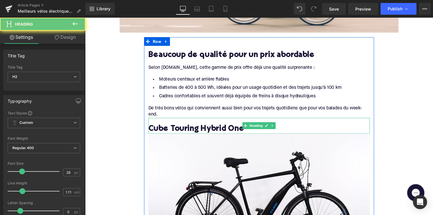
click at [185, 131] on h2 "Cube Touring Hybrid One" at bounding box center [263, 132] width 227 height 9
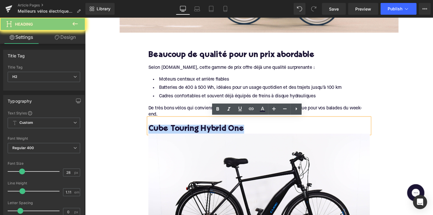
click at [185, 131] on h2 "Cube Touring Hybrid One" at bounding box center [263, 132] width 227 height 9
copy h2 "Cube Touring Hybrid One"
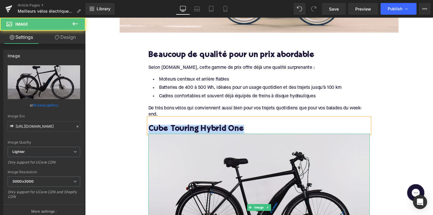
click at [191, 162] on img at bounding box center [263, 212] width 227 height 151
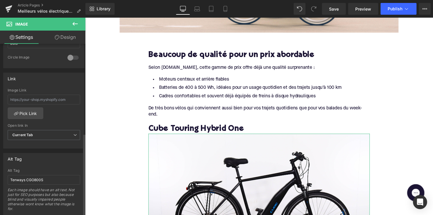
scroll to position [231, 0]
click at [32, 173] on div "Alt Tag Tenways CGO800S Each image should have an alt text. Not just for SEO pu…" at bounding box center [44, 191] width 73 height 47
click at [31, 178] on input "Tenways CGO800S" at bounding box center [44, 179] width 73 height 10
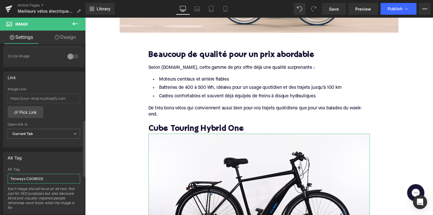
paste input "Cube Touring Hybrid One"
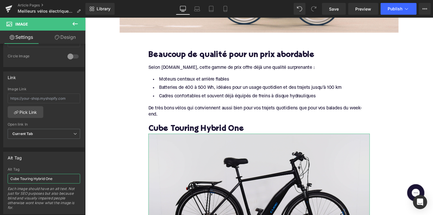
type input "Cube Touring Hybrid One"
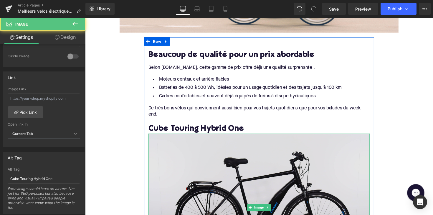
click at [170, 156] on img at bounding box center [263, 212] width 227 height 151
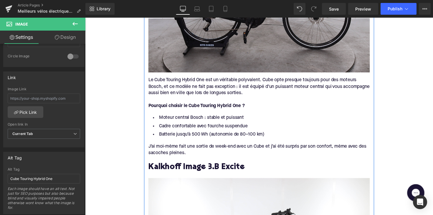
scroll to position [536, 0]
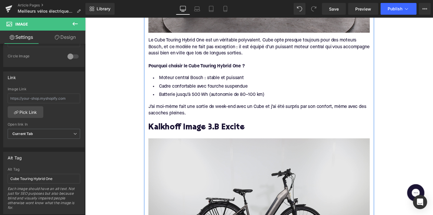
click at [170, 156] on img at bounding box center [263, 216] width 227 height 151
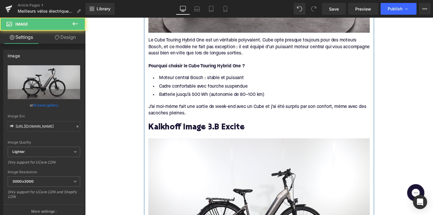
click at [174, 123] on div "Kalkhoff Image 3.B Excite" at bounding box center [263, 130] width 227 height 22
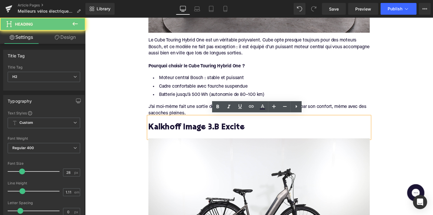
click at [171, 126] on h2 "Kalkhoff Image 3.B Excite" at bounding box center [263, 130] width 227 height 9
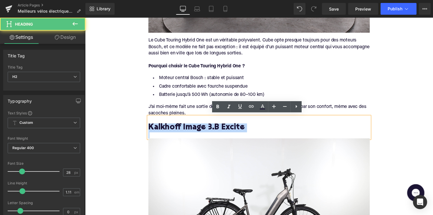
click at [171, 126] on h2 "Kalkhoff Image 3.B Excite" at bounding box center [263, 130] width 227 height 9
copy h2 "Kalkhoff Image 3.B Excite"
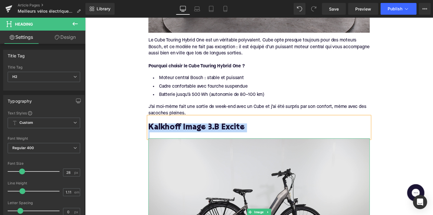
click at [179, 177] on img at bounding box center [263, 216] width 227 height 151
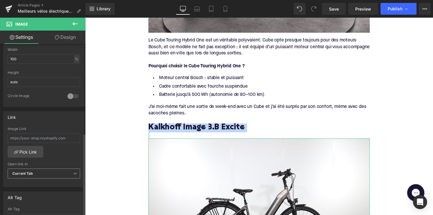
scroll to position [278, 0]
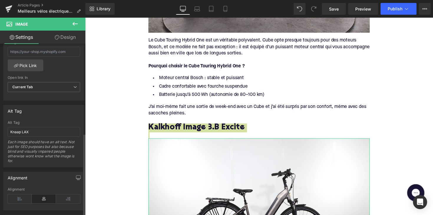
click at [28, 126] on div "Alt Tag Knaap LAX Each image should have an alt text. Not just for SEO purposes…" at bounding box center [44, 144] width 73 height 47
click at [25, 130] on input "Knaap LAX" at bounding box center [44, 132] width 73 height 10
paste input "alkhoff Image 3.B Excite"
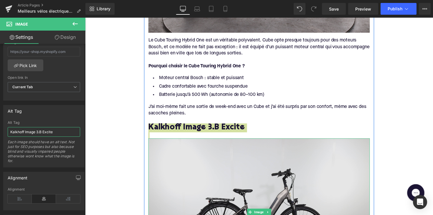
type input "Kalkhoff Image 3.B Excite"
click at [187, 172] on img at bounding box center [263, 216] width 227 height 151
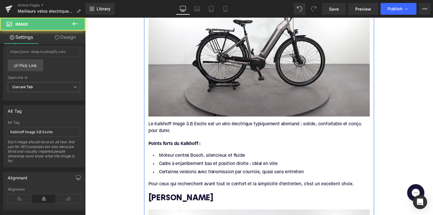
scroll to position [803, 0]
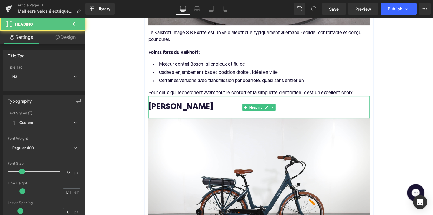
click at [173, 106] on h2 "[PERSON_NAME]" at bounding box center [263, 110] width 227 height 9
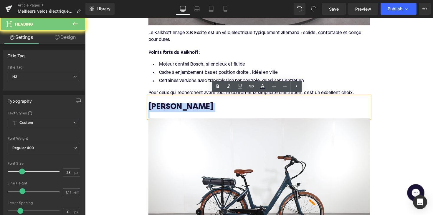
click at [173, 106] on h2 "[PERSON_NAME]" at bounding box center [263, 110] width 227 height 9
copy h2 "[PERSON_NAME]"
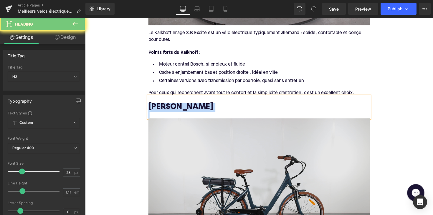
click at [179, 143] on img at bounding box center [263, 196] width 227 height 151
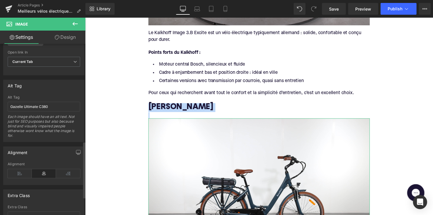
scroll to position [293, 0]
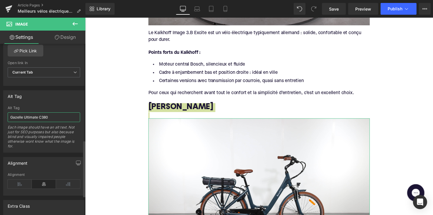
click at [37, 116] on input "Gazelle Ultimate C380" at bounding box center [44, 118] width 73 height 10
paste input "[PERSON_NAME]"
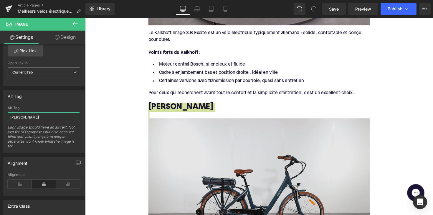
type input "[PERSON_NAME]"
click at [175, 155] on img at bounding box center [263, 196] width 227 height 151
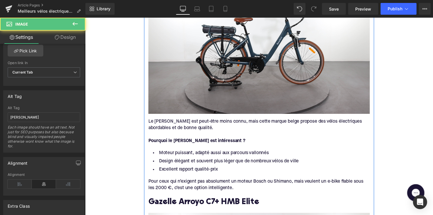
scroll to position [1018, 0]
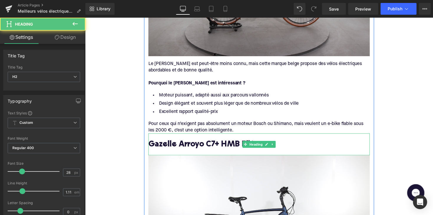
click at [174, 146] on h2 "Gazelle Arroyo C7+ HMB Elite" at bounding box center [263, 148] width 227 height 9
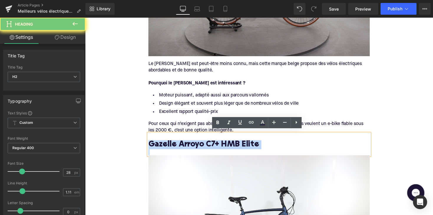
click at [174, 146] on h2 "Gazelle Arroyo C7+ HMB Elite" at bounding box center [263, 148] width 227 height 9
copy h2 "Gazelle Arroyo C7+ HMB Elite"
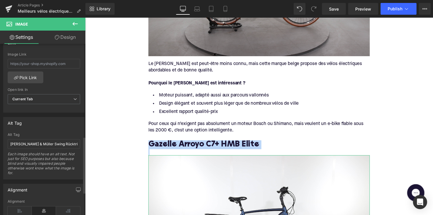
scroll to position [296, 0]
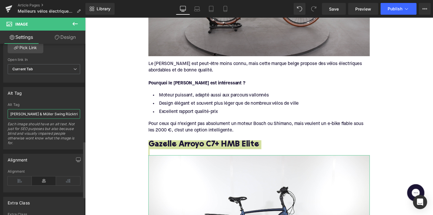
click at [33, 112] on input "[PERSON_NAME] & Müller Swing Rücktritt" at bounding box center [44, 114] width 73 height 10
paste input "Gazelle Arroyo C7+ HMB Elite"
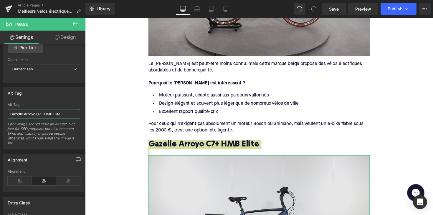
type input "Gazelle Arroyo C7+ HMB Elite"
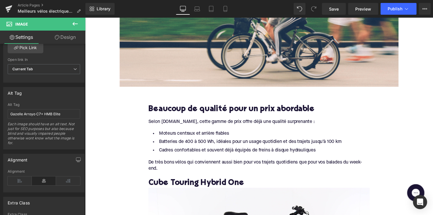
scroll to position [288, 0]
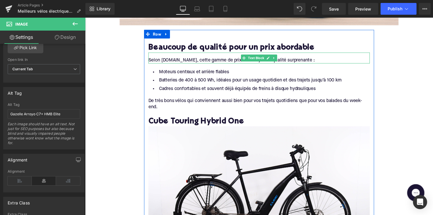
click at [164, 60] on div "Selon [DOMAIN_NAME], cette gamme de prix offre déjà une qualité surprenante :" at bounding box center [263, 61] width 227 height 6
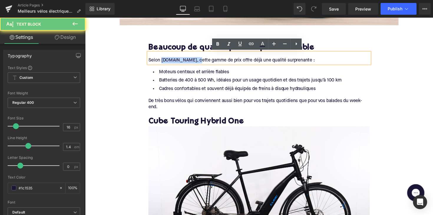
drag, startPoint x: 163, startPoint y: 60, endPoint x: 197, endPoint y: 62, distance: 33.9
click at [197, 62] on div "Selon [DOMAIN_NAME], cette gamme de prix offre déjà une qualité surprenante :" at bounding box center [263, 61] width 227 height 6
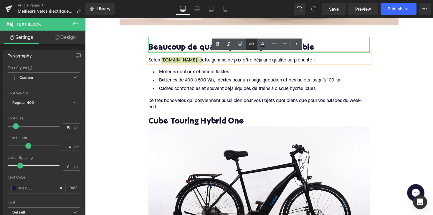
click at [253, 44] on icon at bounding box center [251, 43] width 7 height 7
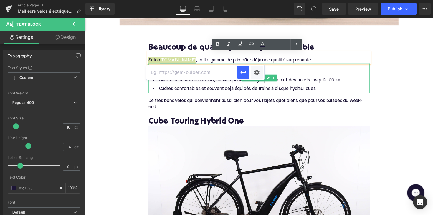
click at [202, 70] on input "text" at bounding box center [192, 72] width 91 height 15
paste input "[URL][DOMAIN_NAME]"
click at [242, 75] on icon "button" at bounding box center [243, 72] width 7 height 7
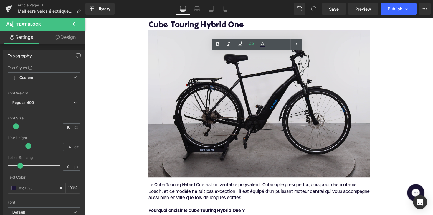
scroll to position [506, 0]
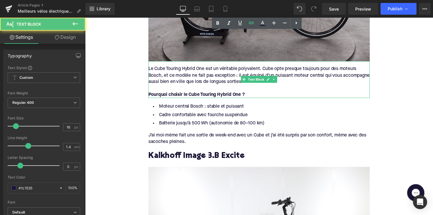
click at [162, 71] on div "Le Cube Touring Hybrid One est un véritable polyvalent. Cube opte presque toujo…" at bounding box center [263, 77] width 227 height 20
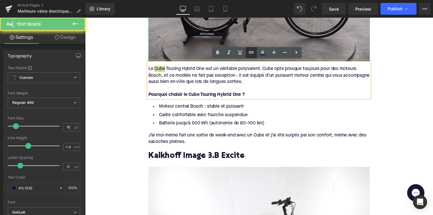
click at [249, 54] on icon at bounding box center [251, 52] width 7 height 7
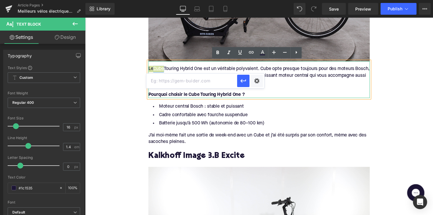
click at [214, 79] on input "text" at bounding box center [192, 81] width 91 height 15
paste input "[URL][DOMAIN_NAME]"
click at [240, 84] on icon "button" at bounding box center [243, 81] width 7 height 7
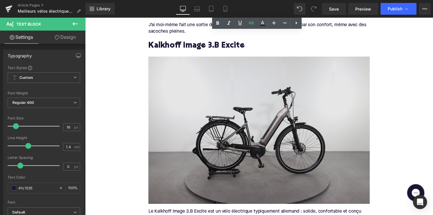
scroll to position [725, 0]
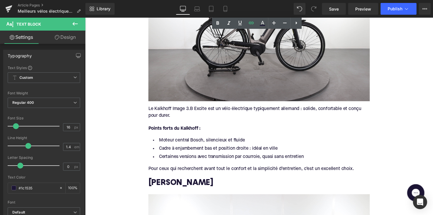
click at [162, 110] on div "Le Kalkhoff Image 3.B Excite est un vélo électrique typiquement allemand : soli…" at bounding box center [263, 114] width 227 height 13
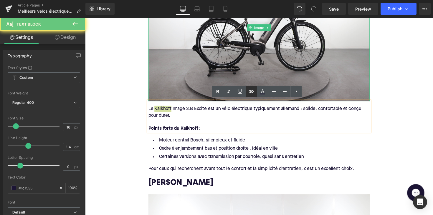
click at [249, 91] on icon at bounding box center [251, 91] width 7 height 7
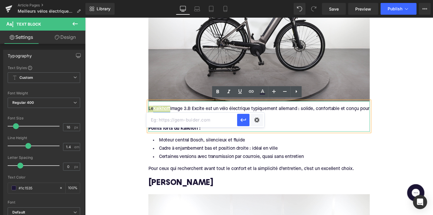
click at [190, 118] on input "text" at bounding box center [192, 120] width 91 height 15
paste input "[URL][DOMAIN_NAME]"
click at [245, 121] on icon "button" at bounding box center [243, 120] width 7 height 7
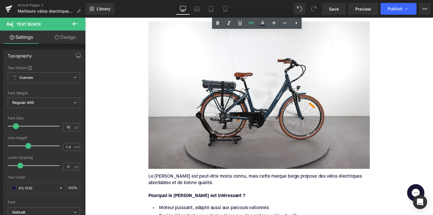
scroll to position [923, 0]
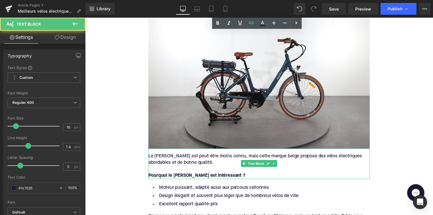
click at [166, 160] on div "Le [PERSON_NAME] est peut-être moins connu, mais cette marque belge propose des…" at bounding box center [263, 163] width 227 height 13
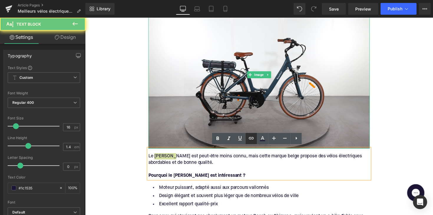
click at [251, 140] on icon at bounding box center [251, 138] width 7 height 7
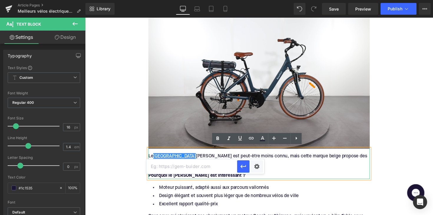
click at [214, 167] on input "text" at bounding box center [192, 166] width 91 height 15
paste input "[URL][DOMAIN_NAME]"
click at [241, 169] on icon "button" at bounding box center [243, 166] width 7 height 7
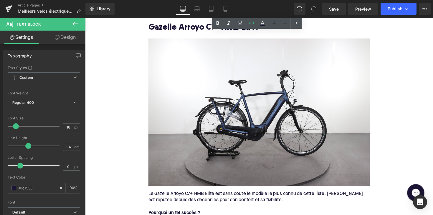
scroll to position [1189, 0]
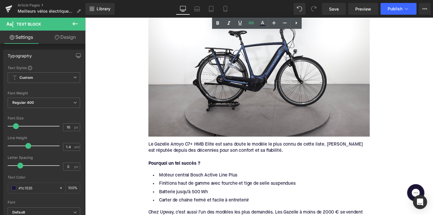
click at [162, 144] on div "Le Gazelle Arroyo C7+ HMB Elite est sans doute le modèle le plus connu de cette…" at bounding box center [263, 150] width 227 height 13
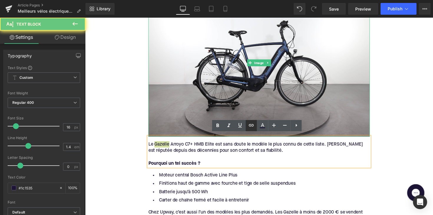
drag, startPoint x: 251, startPoint y: 125, endPoint x: 157, endPoint y: 119, distance: 94.0
click at [251, 125] on icon at bounding box center [251, 125] width 7 height 7
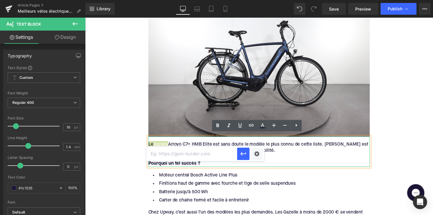
click at [203, 152] on input "text" at bounding box center [192, 154] width 91 height 15
paste input "[URL][DOMAIN_NAME]"
click at [243, 155] on icon "button" at bounding box center [243, 154] width 7 height 7
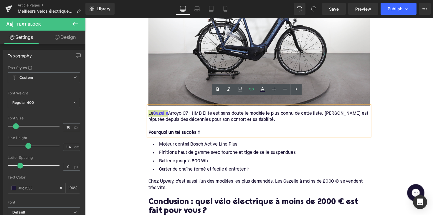
scroll to position [1226, 0]
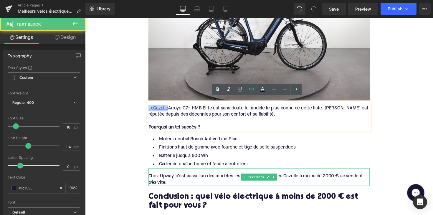
click at [167, 178] on div "Chez Upway, c’est aussi l’un des modèles les plus demandés. Les Gazelle à moins…" at bounding box center [263, 183] width 227 height 13
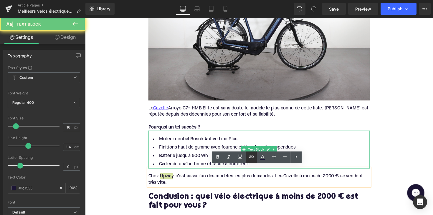
click at [251, 158] on icon at bounding box center [251, 157] width 5 height 2
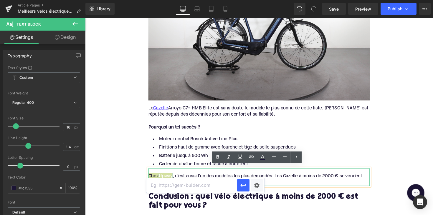
click at [202, 185] on input "text" at bounding box center [192, 185] width 91 height 15
paste input "[URL][DOMAIN_NAME]"
type input "[URL][DOMAIN_NAME]"
click at [245, 188] on icon "button" at bounding box center [243, 185] width 7 height 7
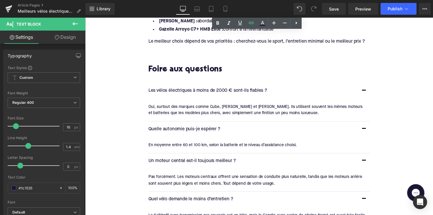
scroll to position [1470, 0]
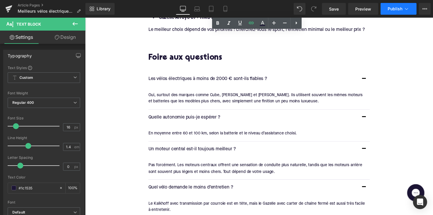
click at [393, 11] on button "Publish" at bounding box center [399, 9] width 36 height 12
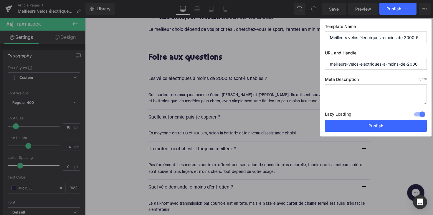
click at [349, 96] on textarea at bounding box center [376, 95] width 102 height 20
paste textarea "Trouvez les meilleurs vélos électriques à moins de 2000 €. E-bikes fiables de C…"
type textarea "Trouvez les meilleurs vélos électriques à moins de 2000 €. E-bikes fiables de C…"
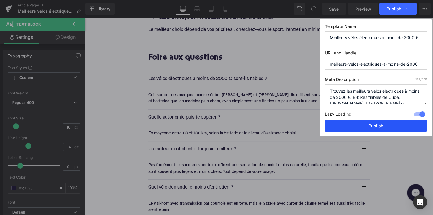
scroll to position [0, 0]
click at [361, 122] on button "Publish" at bounding box center [376, 126] width 102 height 12
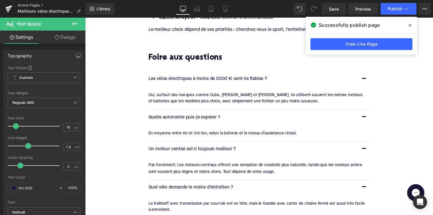
click at [25, 5] on link "Article Pages" at bounding box center [52, 5] width 68 height 5
